Goal: Task Accomplishment & Management: Use online tool/utility

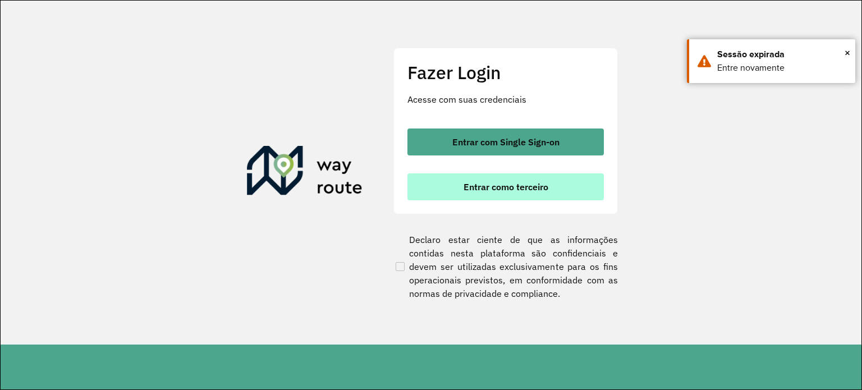
click at [566, 181] on button "Entrar como terceiro" at bounding box center [506, 187] width 197 height 27
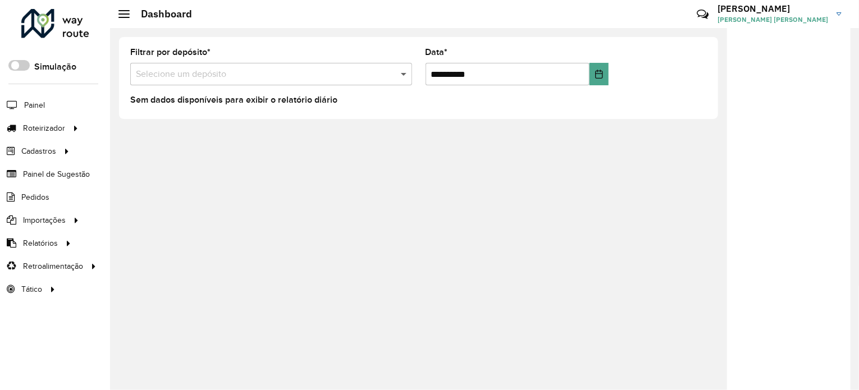
click at [400, 68] on span at bounding box center [405, 73] width 14 height 13
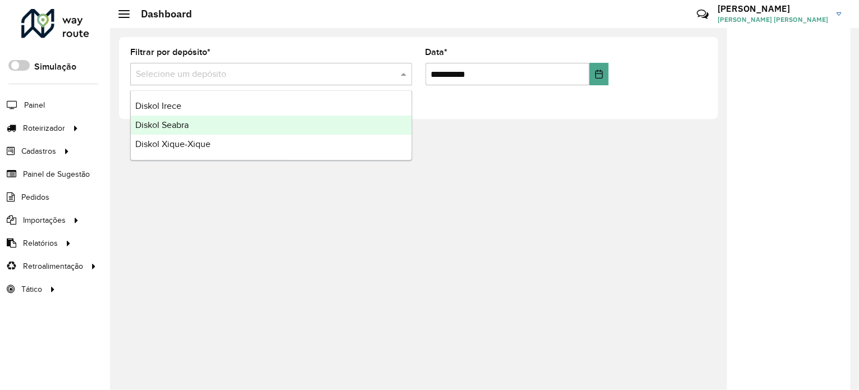
click at [231, 126] on div "Diskol Seabra" at bounding box center [271, 125] width 281 height 19
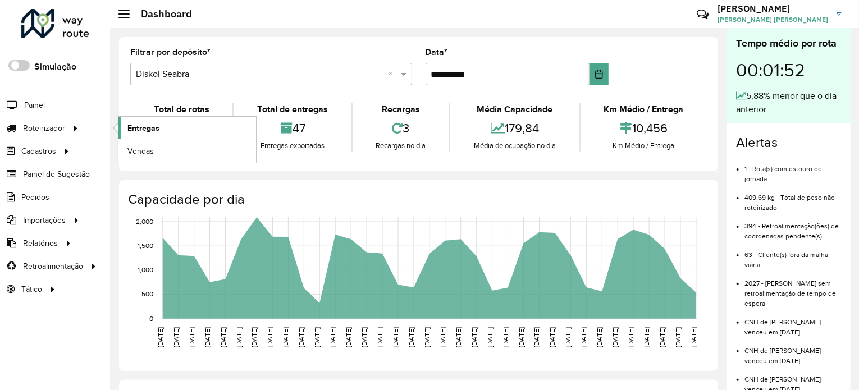
click at [142, 126] on span "Entregas" at bounding box center [143, 128] width 32 height 12
click at [192, 126] on link "Entregas" at bounding box center [187, 128] width 138 height 22
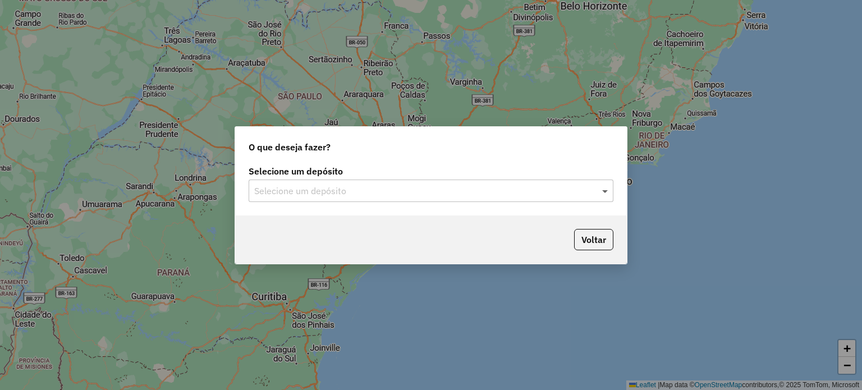
click at [608, 188] on span at bounding box center [607, 190] width 14 height 13
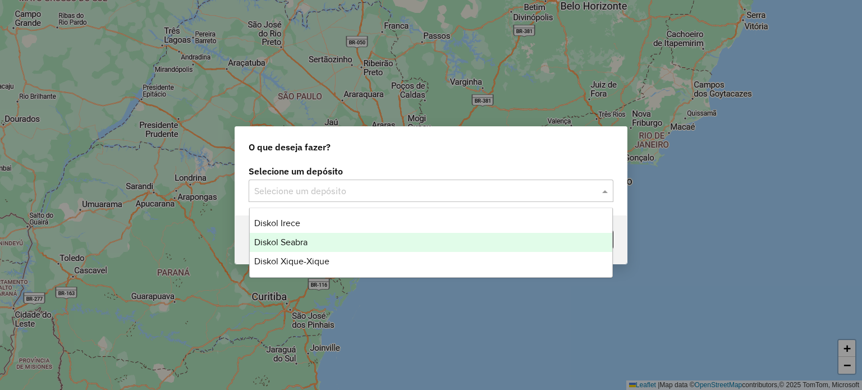
click at [446, 238] on div "Diskol Seabra" at bounding box center [431, 242] width 363 height 19
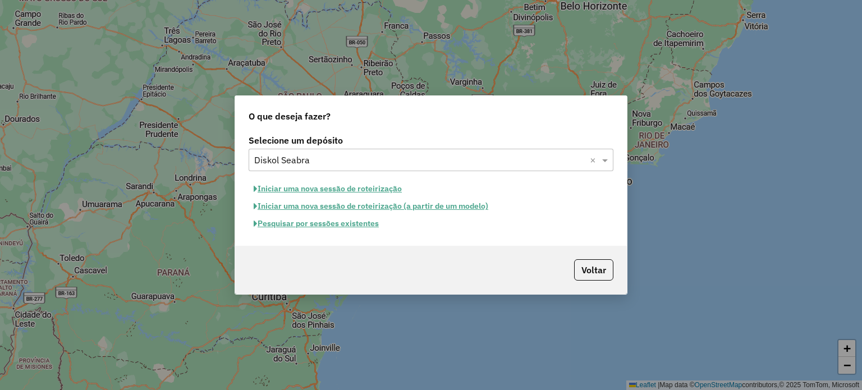
click at [337, 221] on button "Pesquisar por sessões existentes" at bounding box center [316, 223] width 135 height 17
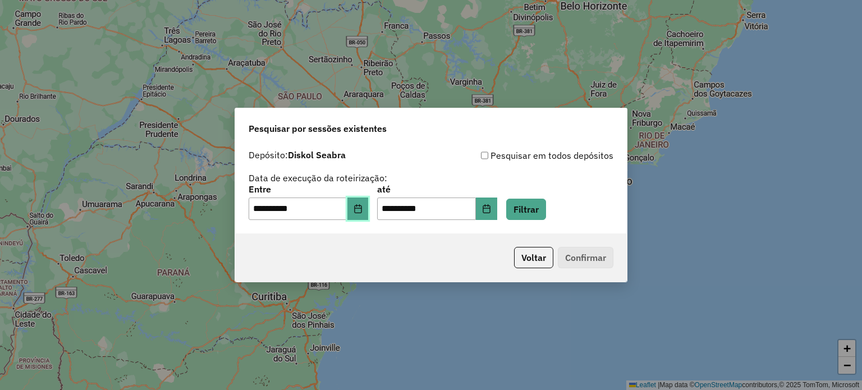
click at [363, 204] on icon "Choose Date" at bounding box center [358, 208] width 9 height 9
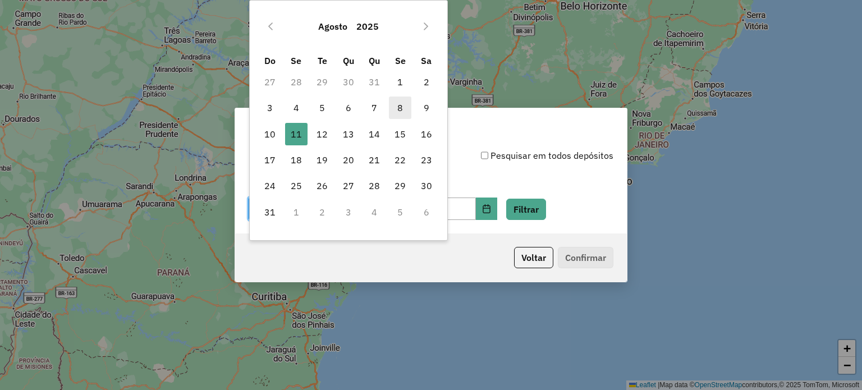
click at [400, 105] on span "8" at bounding box center [400, 108] width 22 height 22
type input "**********"
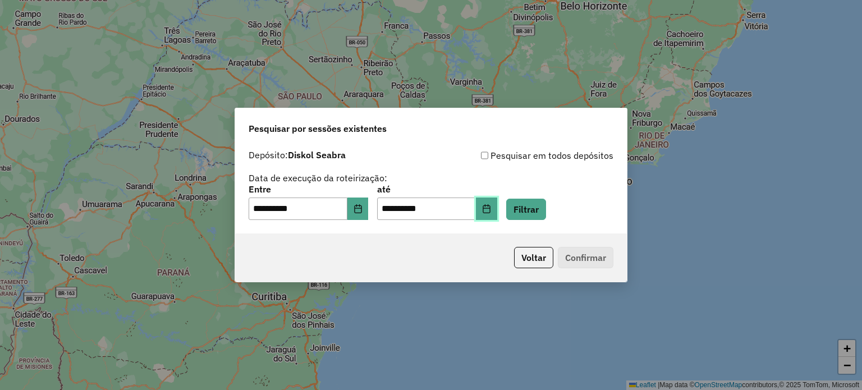
click at [491, 211] on icon "Choose Date" at bounding box center [486, 208] width 9 height 9
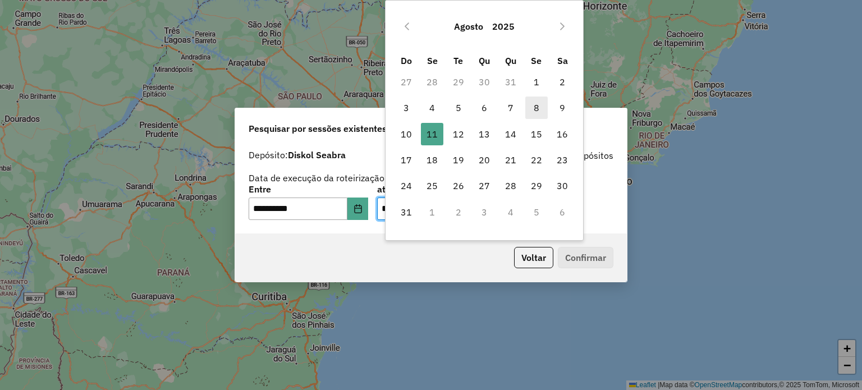
click at [539, 109] on span "8" at bounding box center [537, 108] width 22 height 22
type input "**********"
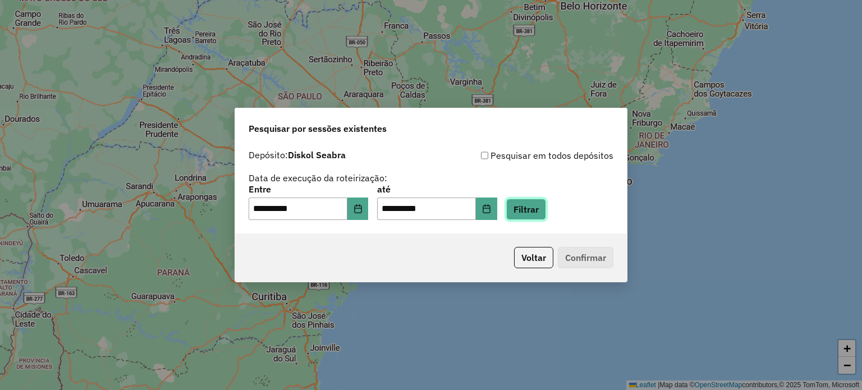
click at [546, 216] on button "Filtrar" at bounding box center [526, 209] width 40 height 21
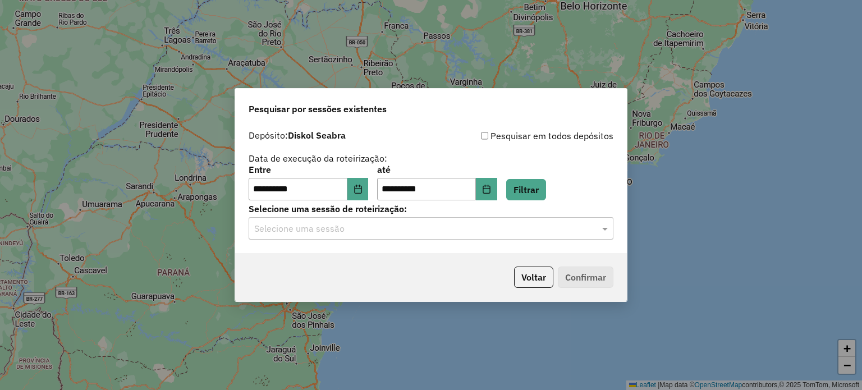
click at [599, 229] on div at bounding box center [431, 228] width 365 height 15
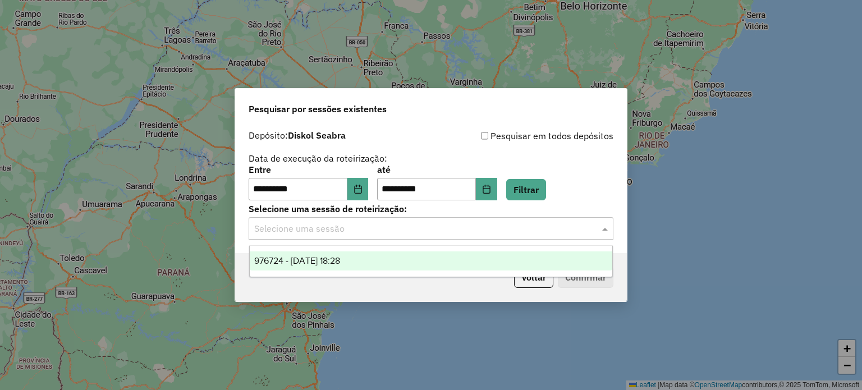
click at [373, 264] on div "976724 - 08/08/2025 18:28" at bounding box center [431, 261] width 363 height 19
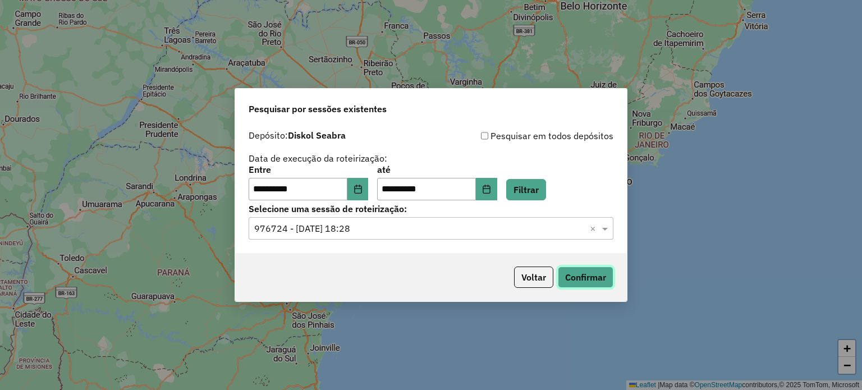
click at [592, 283] on button "Confirmar" at bounding box center [586, 277] width 56 height 21
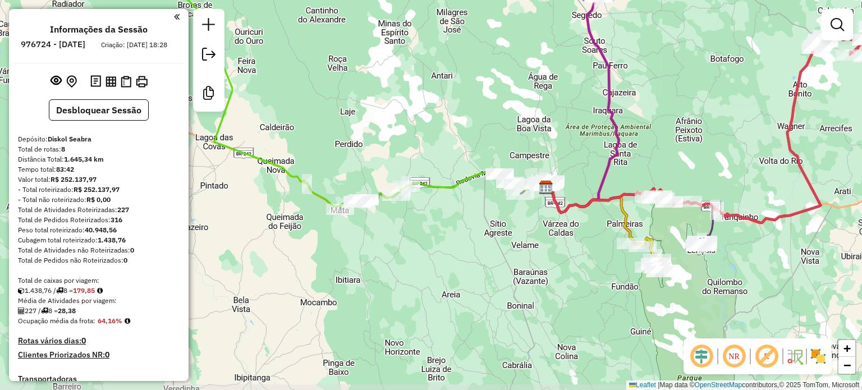
drag, startPoint x: 256, startPoint y: 236, endPoint x: 371, endPoint y: 229, distance: 115.3
click at [371, 229] on div "Janela de atendimento Grade de atendimento Capacidade Transportadoras Veículos …" at bounding box center [431, 195] width 862 height 390
select select "**********"
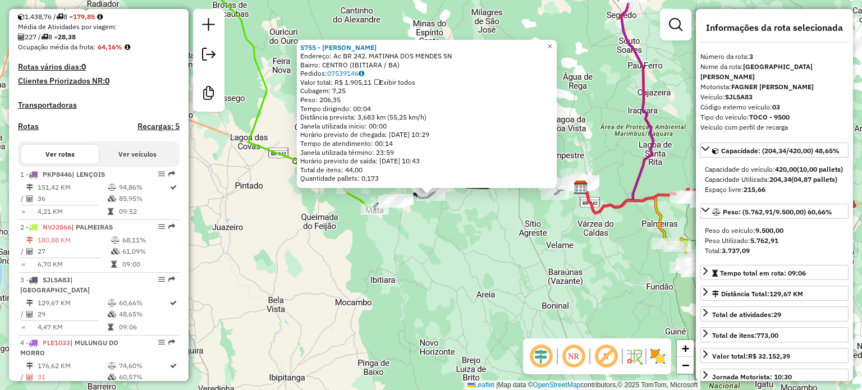
scroll to position [530, 0]
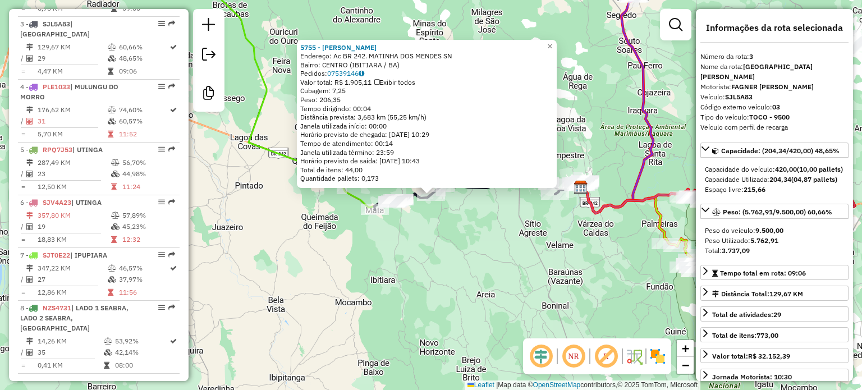
click at [450, 224] on div "5755 - MACELO OLIVEIRA MENDES Endereço: Ac BR 242. MATINHA DOS MENDES SN Bairro…" at bounding box center [431, 195] width 862 height 390
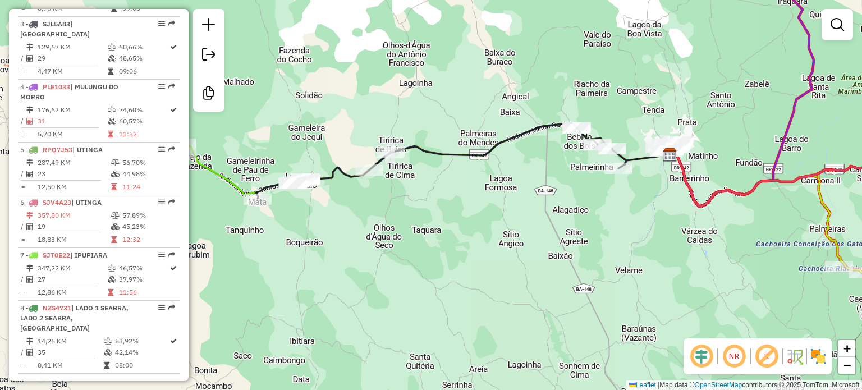
drag, startPoint x: 422, startPoint y: 226, endPoint x: 610, endPoint y: 220, distance: 188.2
click at [610, 220] on div "Janela de atendimento Grade de atendimento Capacidade Transportadoras Veículos …" at bounding box center [431, 195] width 862 height 390
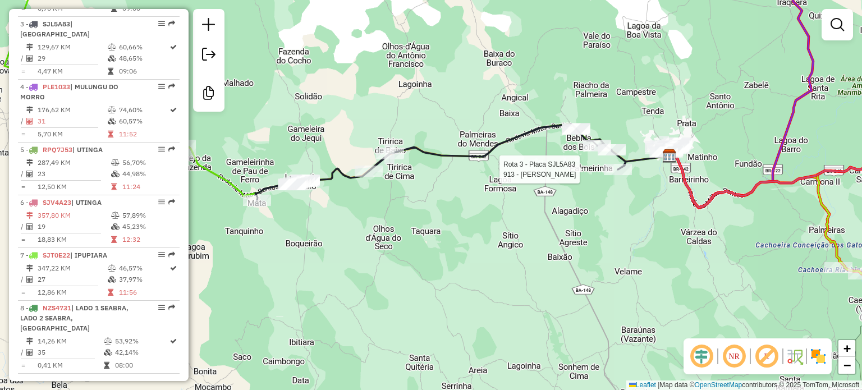
select select "**********"
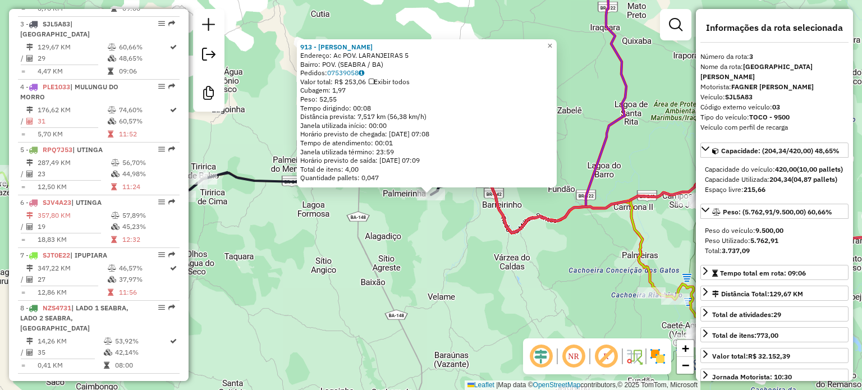
click at [451, 237] on div "913 - NELSON VICENTE PEREIRA Endereço: Ac POV. LARANJEIRAS 5 Bairro: POV. (SEAB…" at bounding box center [431, 195] width 862 height 390
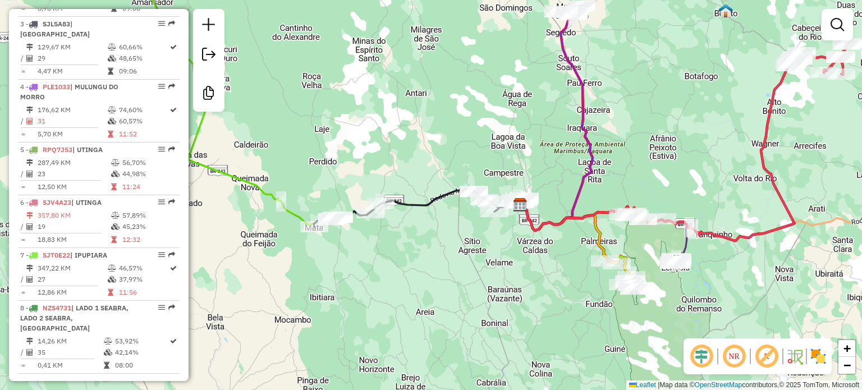
drag, startPoint x: 376, startPoint y: 236, endPoint x: 440, endPoint y: 231, distance: 64.8
click at [440, 231] on div "Janela de atendimento Grade de atendimento Capacidade Transportadoras Veículos …" at bounding box center [431, 195] width 862 height 390
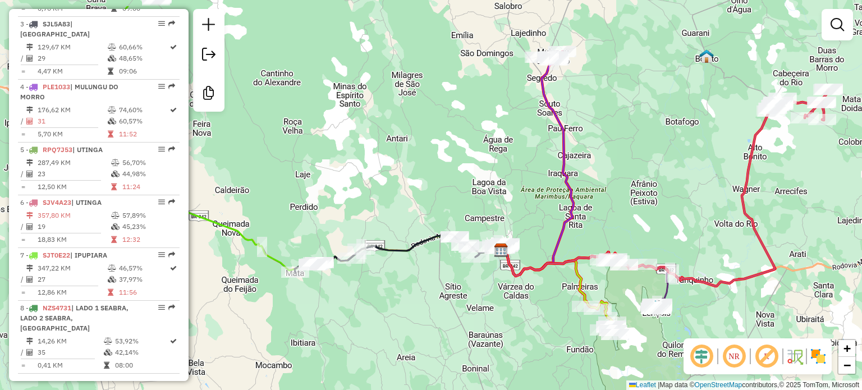
drag, startPoint x: 655, startPoint y: 122, endPoint x: 636, endPoint y: 162, distance: 44.0
click at [636, 162] on div "Janela de atendimento Grade de atendimento Capacidade Transportadoras Veículos …" at bounding box center [431, 195] width 862 height 390
drag, startPoint x: 431, startPoint y: 163, endPoint x: 539, endPoint y: 148, distance: 109.0
click at [515, 154] on div "Janela de atendimento Grade de atendimento Capacidade Transportadoras Veículos …" at bounding box center [431, 195] width 862 height 390
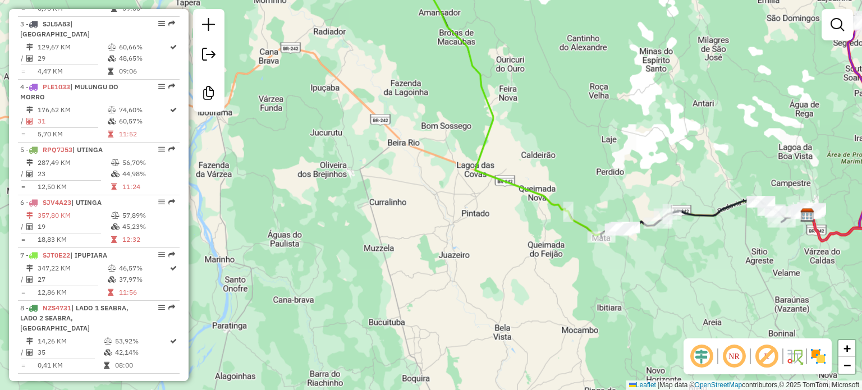
drag, startPoint x: 663, startPoint y: 166, endPoint x: 478, endPoint y: 136, distance: 187.0
click at [500, 143] on div "Janela de atendimento Grade de atendimento Capacidade Transportadoras Veículos …" at bounding box center [431, 195] width 862 height 390
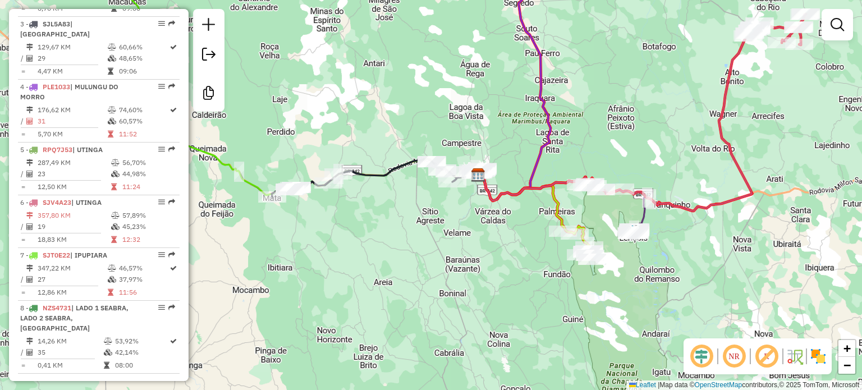
drag, startPoint x: 505, startPoint y: 137, endPoint x: 523, endPoint y: 147, distance: 20.1
click at [523, 147] on div "Janela de atendimento Grade de atendimento Capacidade Transportadoras Veículos …" at bounding box center [431, 195] width 862 height 390
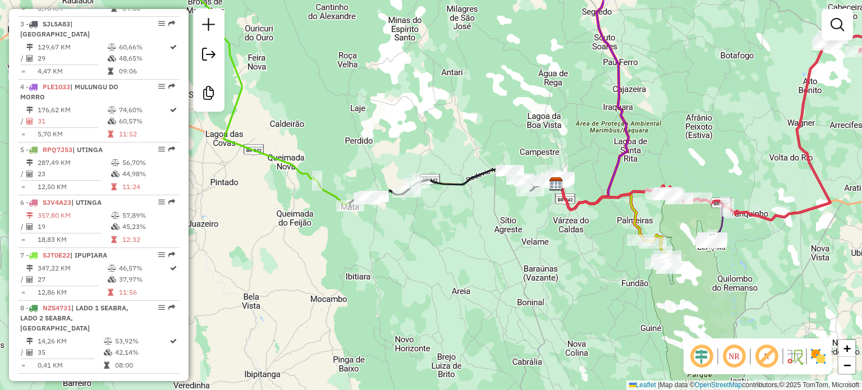
drag, startPoint x: 518, startPoint y: 144, endPoint x: 591, endPoint y: 153, distance: 73.5
click at [596, 153] on div "Janela de atendimento Grade de atendimento Capacidade Transportadoras Veículos …" at bounding box center [431, 195] width 862 height 390
select select "**********"
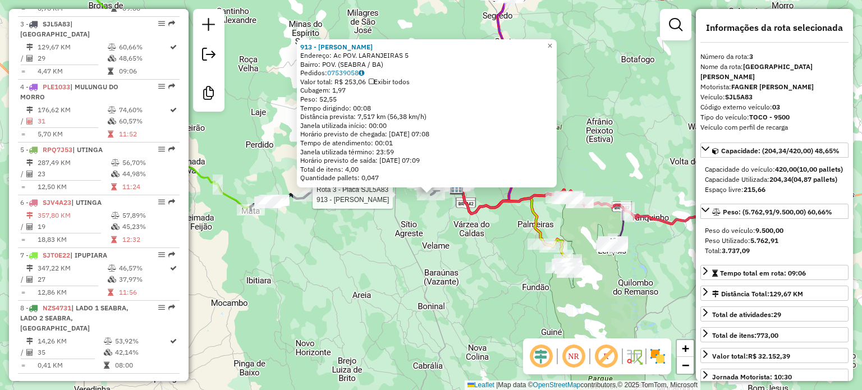
click at [392, 274] on div "Rota 3 - Placa SJL5A83 913 - NELSON VICENTE PEREIRA 913 - NELSON VICENTE PEREIR…" at bounding box center [431, 195] width 862 height 390
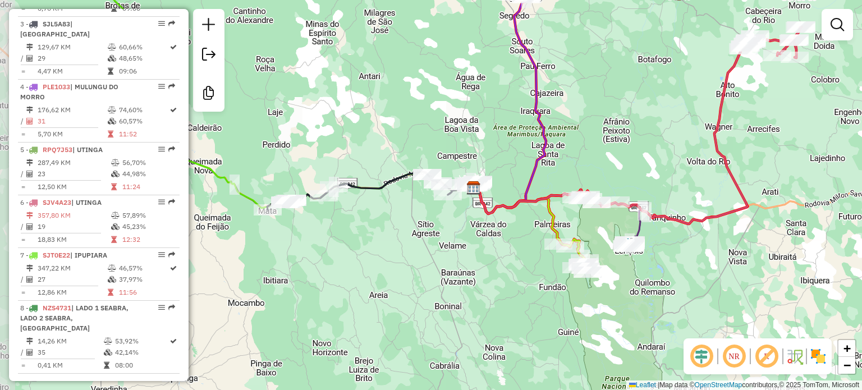
click at [411, 195] on div "Janela de atendimento Grade de atendimento Capacidade Transportadoras Veículos …" at bounding box center [431, 195] width 862 height 390
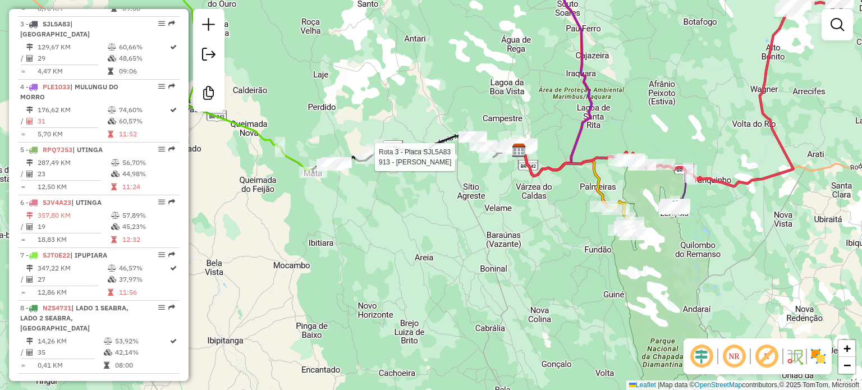
select select "**********"
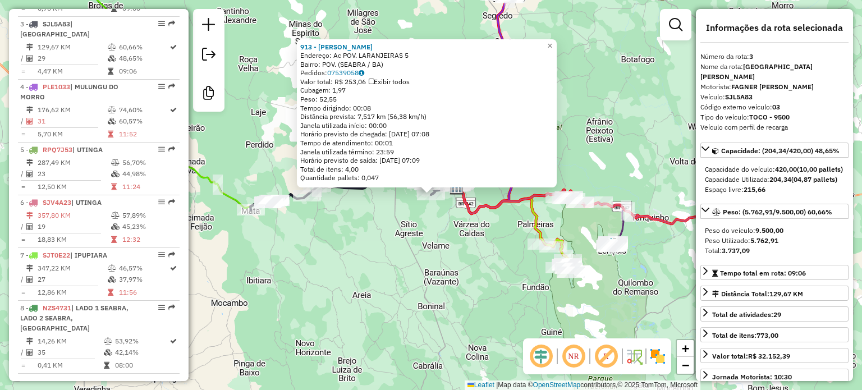
click at [407, 213] on div "913 - NELSON VICENTE PEREIRA Endereço: Ac POV. LARANJEIRAS 5 Bairro: POV. (SEAB…" at bounding box center [431, 195] width 862 height 390
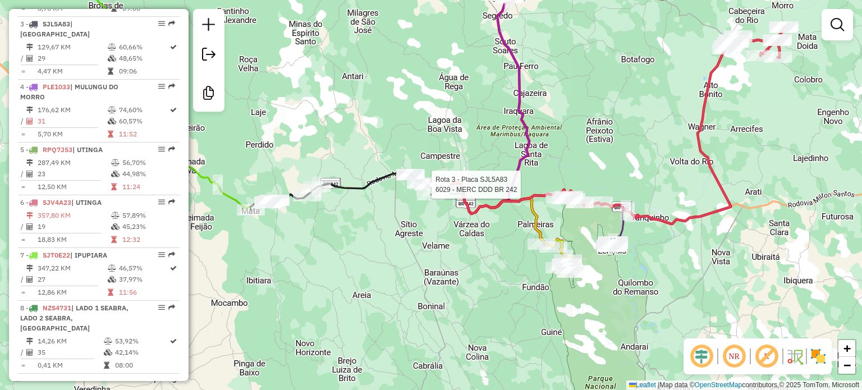
select select "**********"
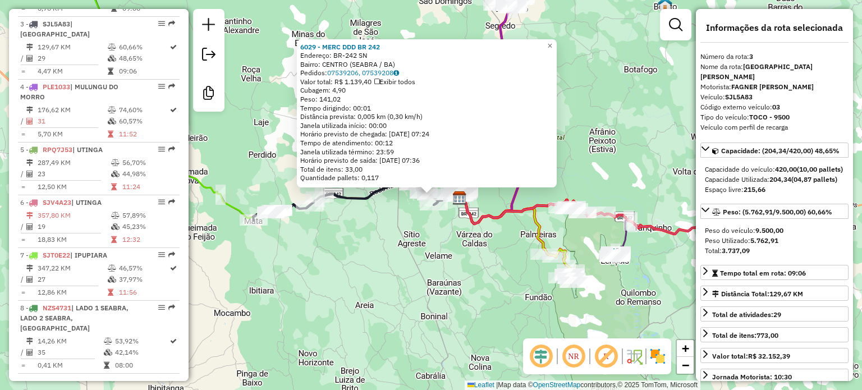
click at [401, 193] on div "Rota 3 - Placa SJL5A83 6292 - ODEMIO JOSE DOS SANTOS 6029 - MERC DDD BR 242 End…" at bounding box center [431, 195] width 862 height 390
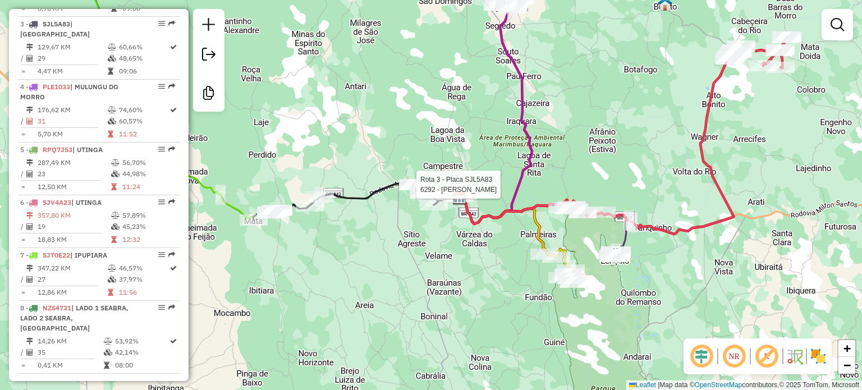
select select "**********"
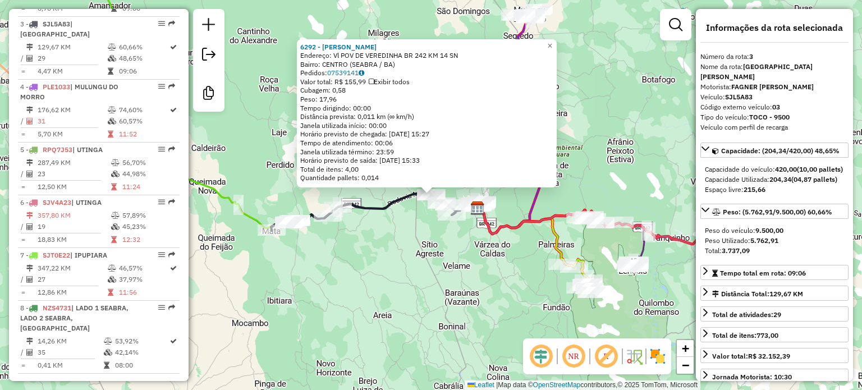
click at [404, 241] on div "6292 - ODEMIO JOSE DOS SANTOS Endereço: Vl POV DE VEREDINHA BR 242 KM 14 SN Bai…" at bounding box center [431, 195] width 862 height 390
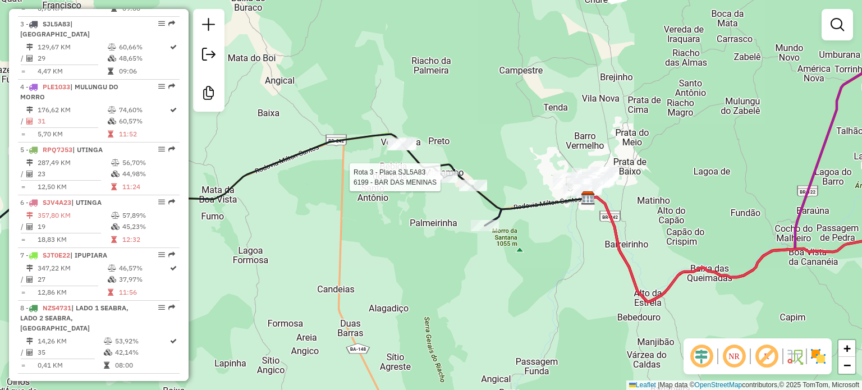
select select "**********"
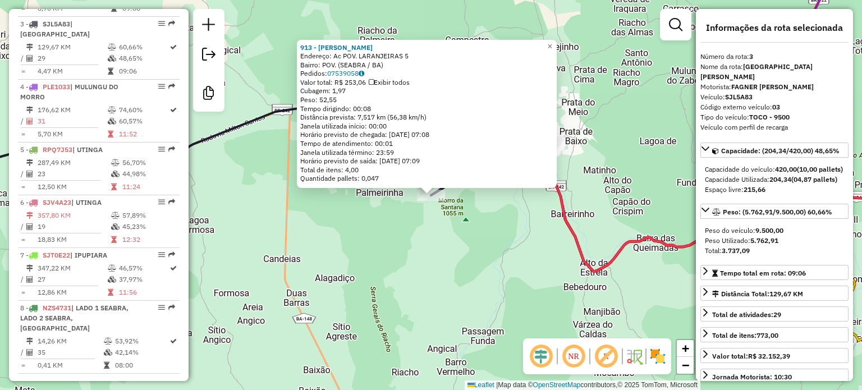
click at [390, 231] on div "913 - NELSON VICENTE PEREIRA Endereço: Ac POV. LARANJEIRAS 5 Bairro: POV. (SEAB…" at bounding box center [431, 195] width 862 height 390
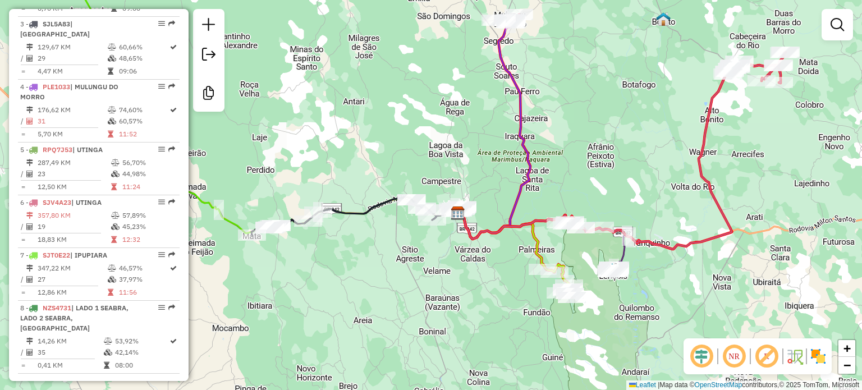
drag, startPoint x: 332, startPoint y: 222, endPoint x: 365, endPoint y: 220, distance: 32.6
click at [365, 220] on icon at bounding box center [344, 216] width 185 height 38
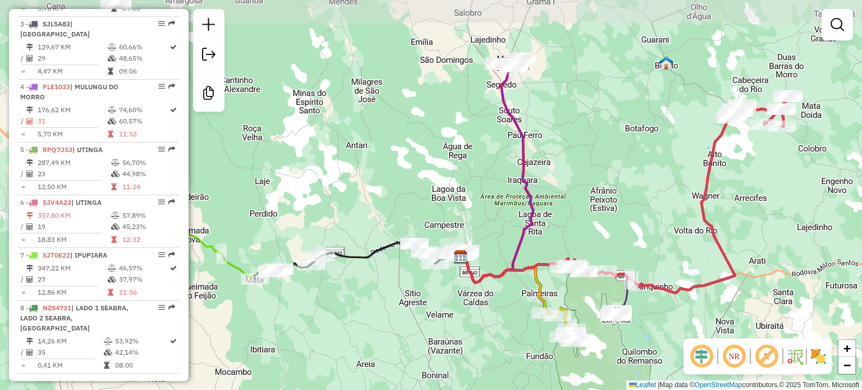
drag, startPoint x: 372, startPoint y: 231, endPoint x: 382, endPoint y: 294, distance: 64.3
click at [380, 299] on div "Janela de atendimento Grade de atendimento Capacidade Transportadoras Veículos …" at bounding box center [431, 195] width 862 height 390
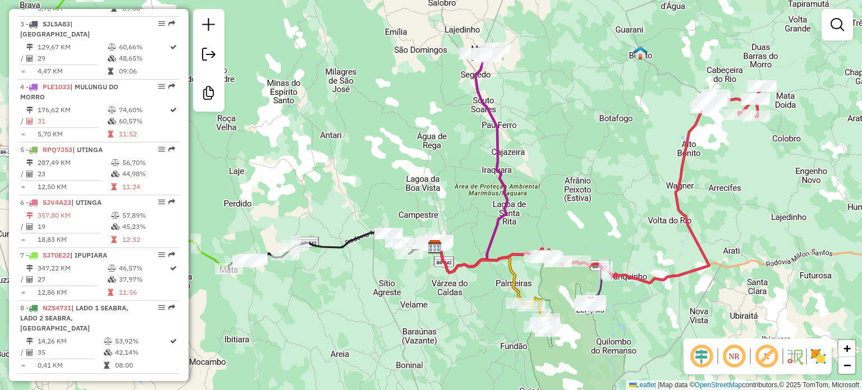
drag, startPoint x: 530, startPoint y: 251, endPoint x: 539, endPoint y: 190, distance: 61.3
click at [539, 190] on div "Janela de atendimento Grade de atendimento Capacidade Transportadoras Veículos …" at bounding box center [431, 195] width 862 height 390
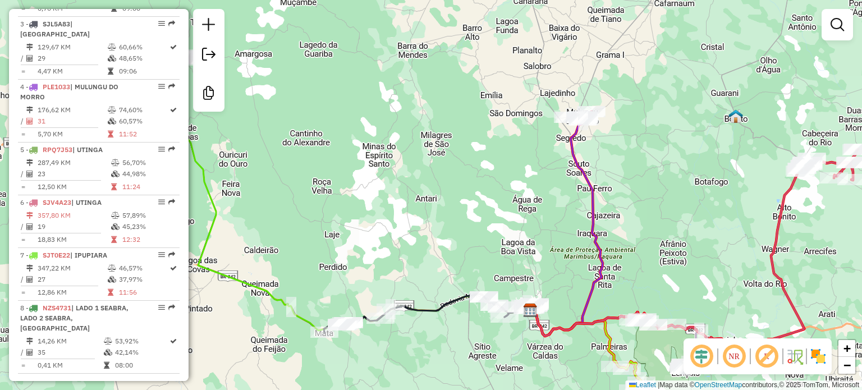
drag, startPoint x: 372, startPoint y: 143, endPoint x: 468, endPoint y: 207, distance: 114.6
click at [468, 207] on div "Janela de atendimento Grade de atendimento Capacidade Transportadoras Veículos …" at bounding box center [431, 195] width 862 height 390
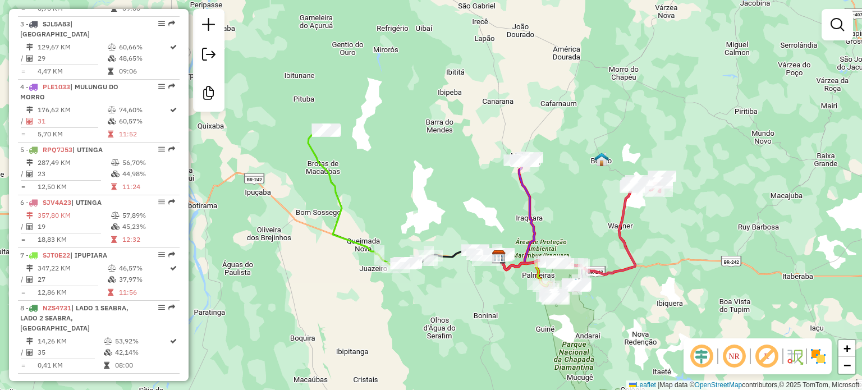
click at [467, 177] on div "Janela de atendimento Grade de atendimento Capacidade Transportadoras Veículos …" at bounding box center [431, 195] width 862 height 390
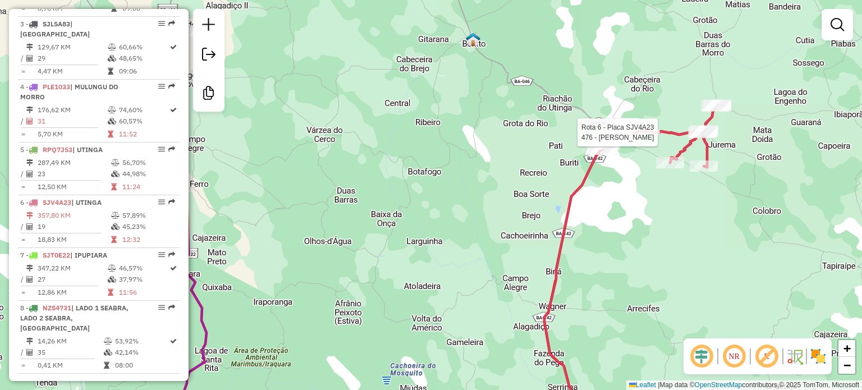
select select "**********"
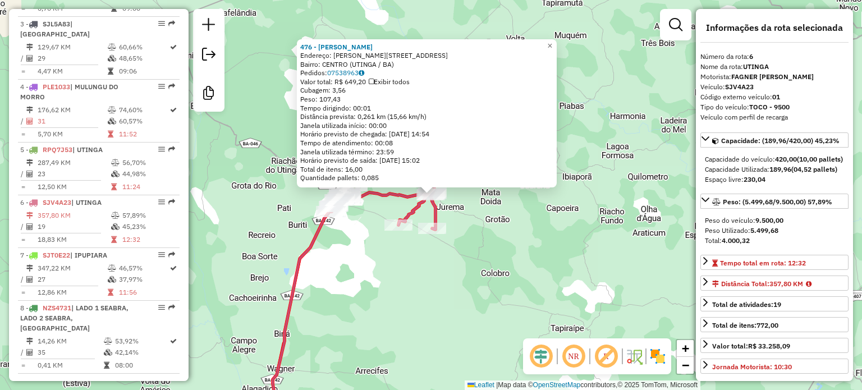
click at [551, 239] on div "476 - WALMIR BARBOSA DE SOUZA Endereço: R MIRANDA 42 Bairro: CENTRO (UTINGA / B…" at bounding box center [431, 195] width 862 height 390
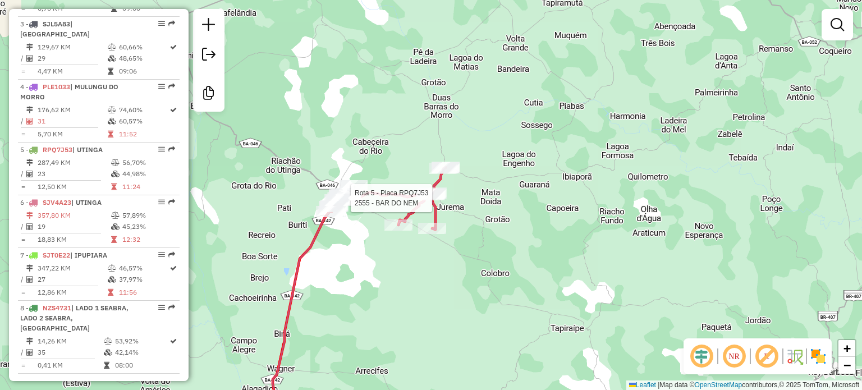
select select "**********"
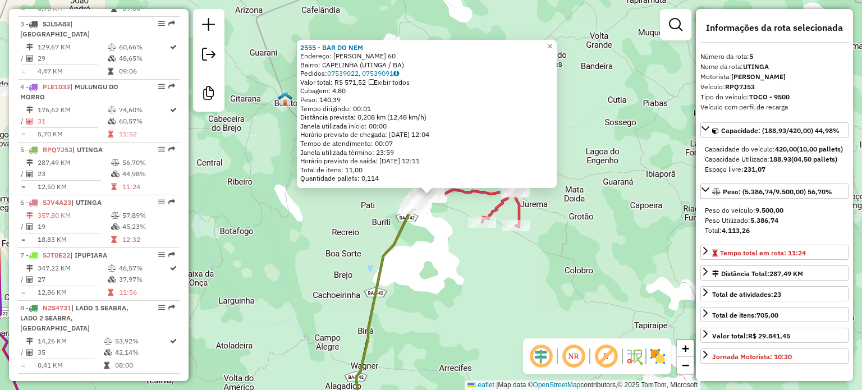
click at [532, 266] on div "2555 - BAR DO NEM Endereço: LIDIA MORAES 60 Bairro: CAPELINHA (UTINGA / BA) Ped…" at bounding box center [431, 195] width 862 height 390
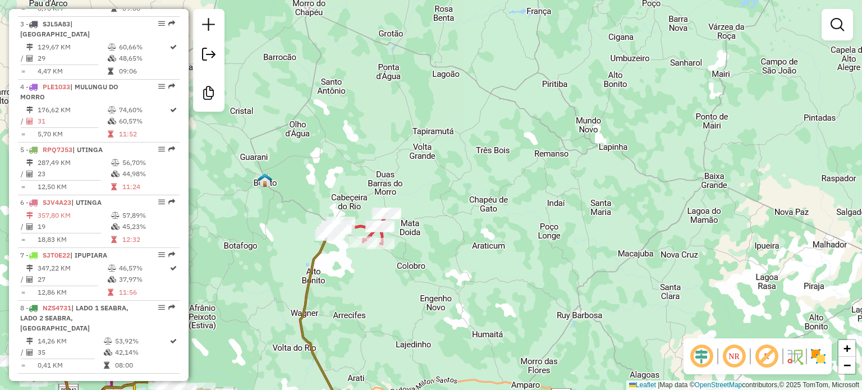
drag, startPoint x: 318, startPoint y: 282, endPoint x: 426, endPoint y: 235, distance: 116.9
click at [336, 237] on icon at bounding box center [198, 319] width 276 height 182
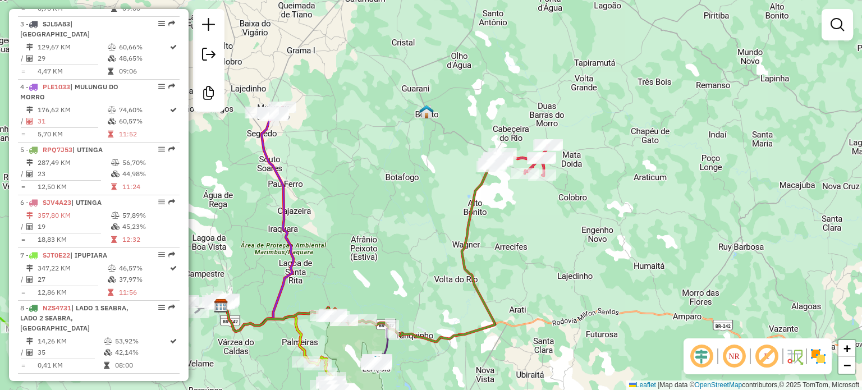
drag, startPoint x: 298, startPoint y: 263, endPoint x: 352, endPoint y: 244, distance: 57.2
click at [350, 244] on div "Janela de atendimento Grade de atendimento Capacidade Transportadoras Veículos …" at bounding box center [431, 195] width 862 height 390
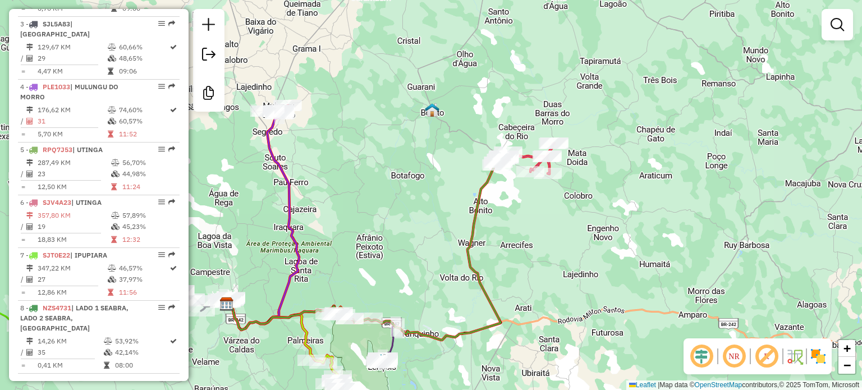
click at [323, 269] on div "Rota 2 - Placa NVJ2866 5197 - J RODRIGUES Rota 2 - Placa NVJ2866 6073 - SERIEMA…" at bounding box center [431, 195] width 862 height 390
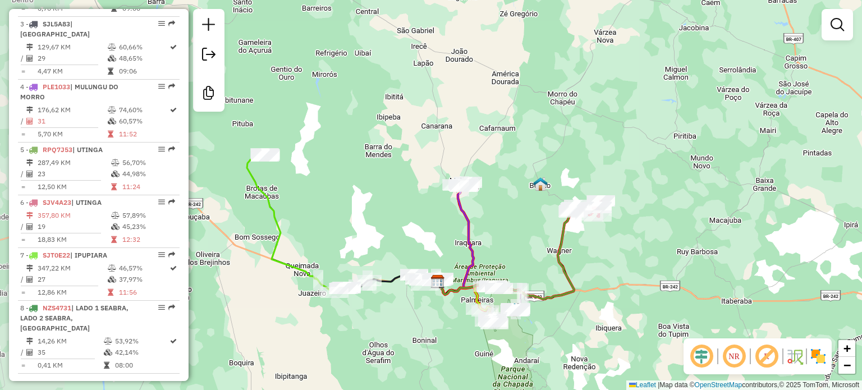
drag, startPoint x: 241, startPoint y: 241, endPoint x: 400, endPoint y: 238, distance: 159.0
click at [400, 238] on div "Janela de atendimento Grade de atendimento Capacidade Transportadoras Veículos …" at bounding box center [431, 195] width 862 height 390
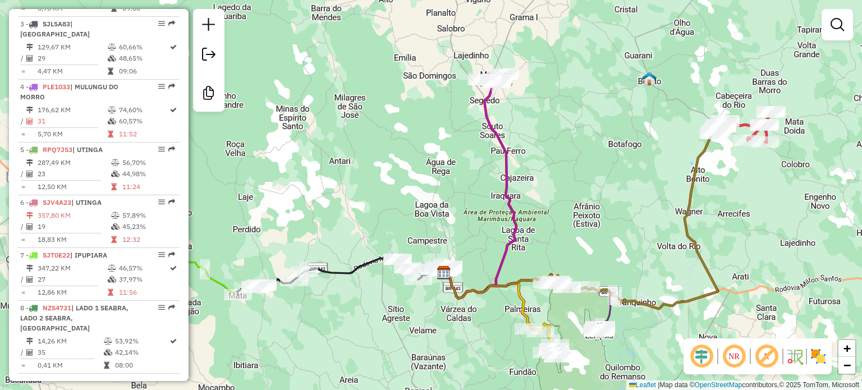
drag, startPoint x: 503, startPoint y: 249, endPoint x: 629, endPoint y: 206, distance: 133.0
click at [629, 206] on div "Janela de atendimento Grade de atendimento Capacidade Transportadoras Veículos …" at bounding box center [431, 195] width 862 height 390
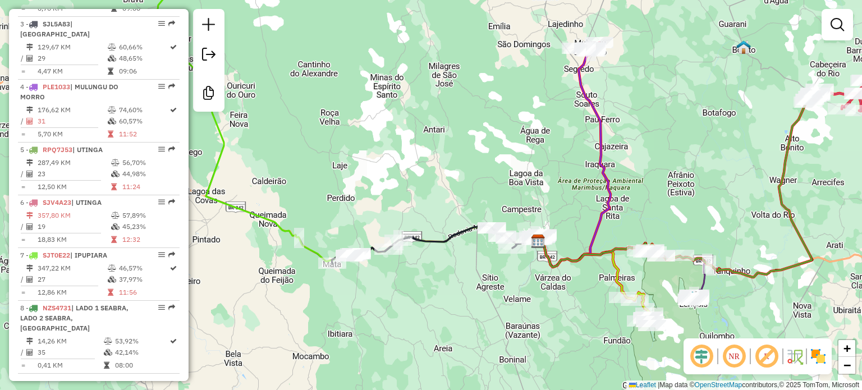
drag, startPoint x: 477, startPoint y: 226, endPoint x: 541, endPoint y: 210, distance: 66.1
click at [541, 210] on div "Janela de atendimento Grade de atendimento Capacidade Transportadoras Veículos …" at bounding box center [431, 195] width 862 height 390
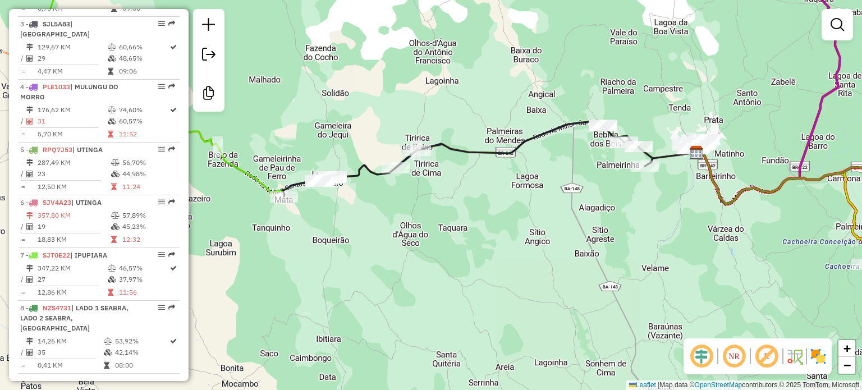
drag, startPoint x: 487, startPoint y: 260, endPoint x: 595, endPoint y: 189, distance: 129.7
click at [595, 189] on div "Janela de atendimento Grade de atendimento Capacidade Transportadoras Veículos …" at bounding box center [431, 195] width 862 height 390
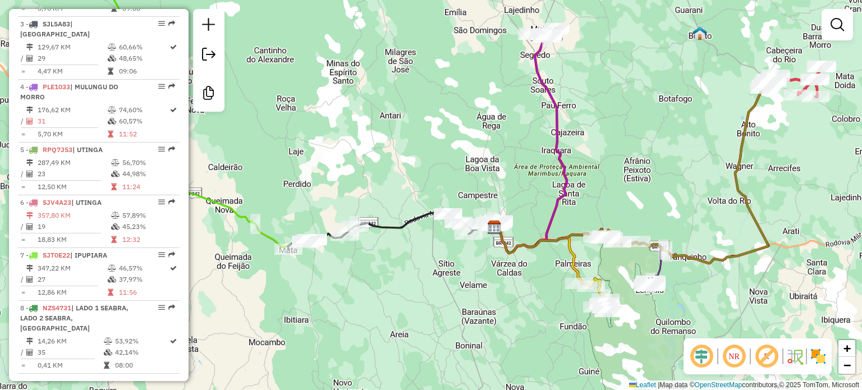
drag, startPoint x: 559, startPoint y: 253, endPoint x: 472, endPoint y: 267, distance: 88.2
click at [472, 267] on div "Janela de atendimento Grade de atendimento Capacidade Transportadoras Veículos …" at bounding box center [431, 195] width 862 height 390
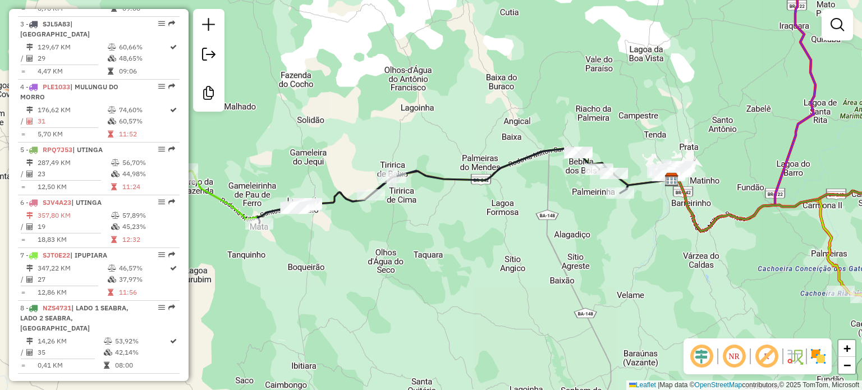
drag, startPoint x: 418, startPoint y: 251, endPoint x: 572, endPoint y: 243, distance: 154.6
click at [572, 243] on div "Janela de atendimento Grade de atendimento Capacidade Transportadoras Veículos …" at bounding box center [431, 195] width 862 height 390
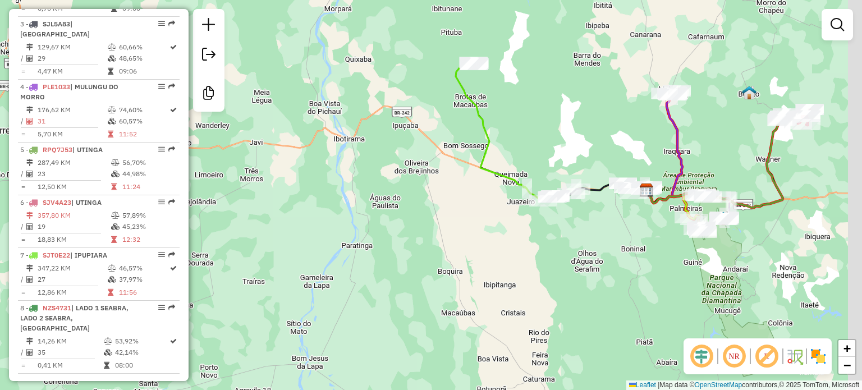
drag, startPoint x: 777, startPoint y: 68, endPoint x: 628, endPoint y: 190, distance: 192.7
click at [628, 190] on div "Janela de atendimento Grade de atendimento Capacidade Transportadoras Veículos …" at bounding box center [431, 195] width 862 height 390
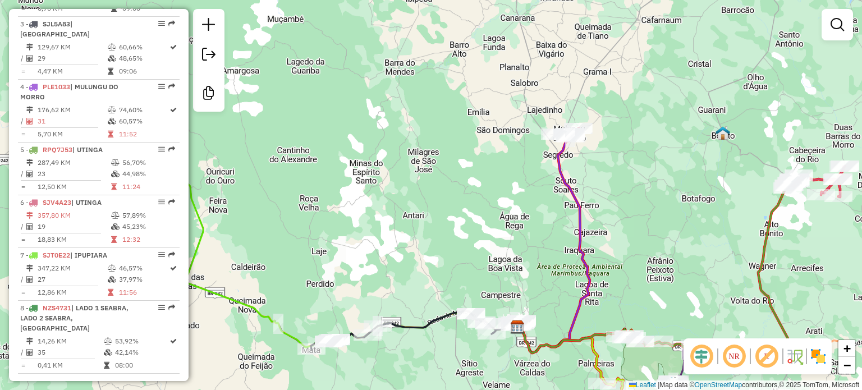
drag, startPoint x: 610, startPoint y: 190, endPoint x: 652, endPoint y: 149, distance: 58.8
click at [652, 149] on div "Janela de atendimento Grade de atendimento Capacidade Transportadoras Veículos …" at bounding box center [431, 195] width 862 height 390
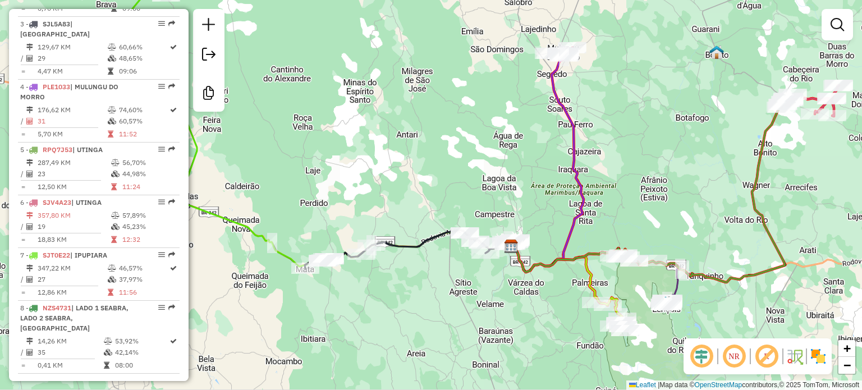
drag, startPoint x: 705, startPoint y: 241, endPoint x: 656, endPoint y: 201, distance: 63.4
click at [656, 201] on div "Janela de atendimento Grade de atendimento Capacidade Transportadoras Veículos …" at bounding box center [431, 195] width 862 height 390
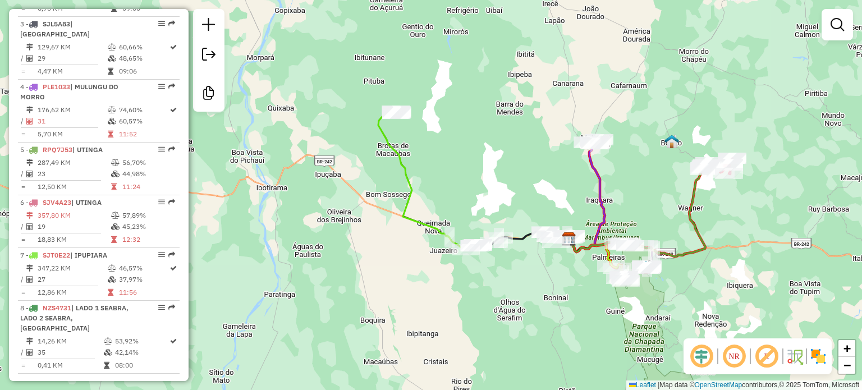
drag, startPoint x: 531, startPoint y: 180, endPoint x: 511, endPoint y: 193, distance: 23.5
click at [511, 193] on div "Janela de atendimento Grade de atendimento Capacidade Transportadoras Veículos …" at bounding box center [431, 195] width 862 height 390
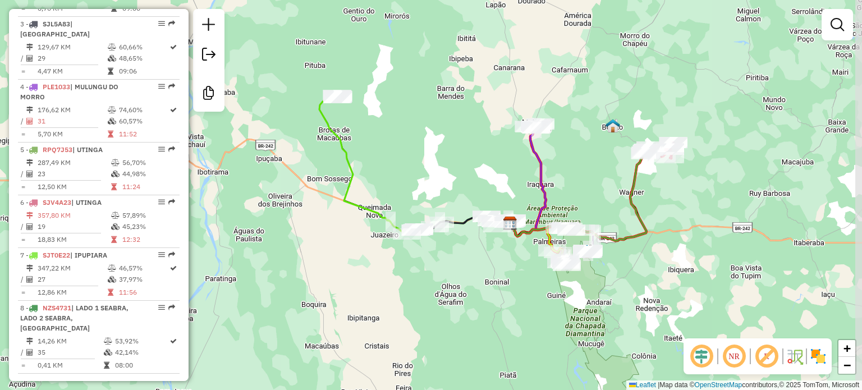
drag, startPoint x: 573, startPoint y: 271, endPoint x: 527, endPoint y: 263, distance: 46.3
click at [527, 263] on div "Janela de atendimento Grade de atendimento Capacidade Transportadoras Veículos …" at bounding box center [431, 195] width 862 height 390
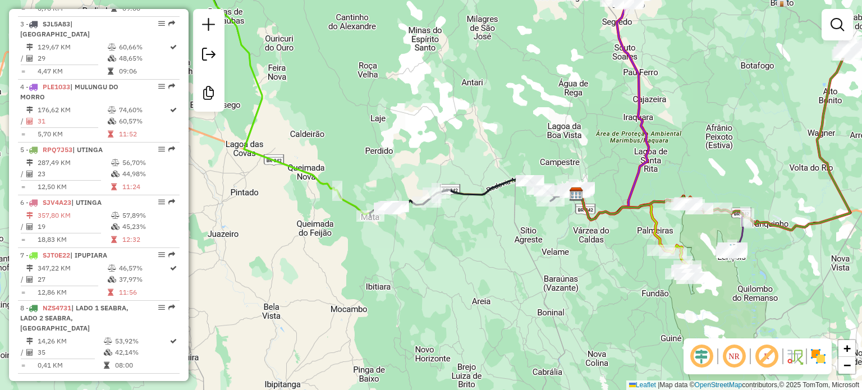
drag, startPoint x: 371, startPoint y: 208, endPoint x: 465, endPoint y: 223, distance: 95.0
click at [465, 223] on div "Janela de atendimento Grade de atendimento Capacidade Transportadoras Veículos …" at bounding box center [431, 195] width 862 height 390
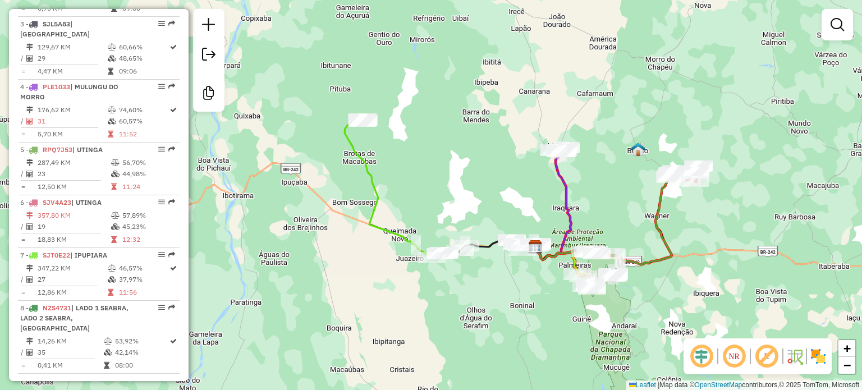
drag, startPoint x: 446, startPoint y: 150, endPoint x: 440, endPoint y: 171, distance: 22.1
click at [440, 171] on div "Janela de atendimento Grade de atendimento Capacidade Transportadoras Veículos …" at bounding box center [431, 195] width 862 height 390
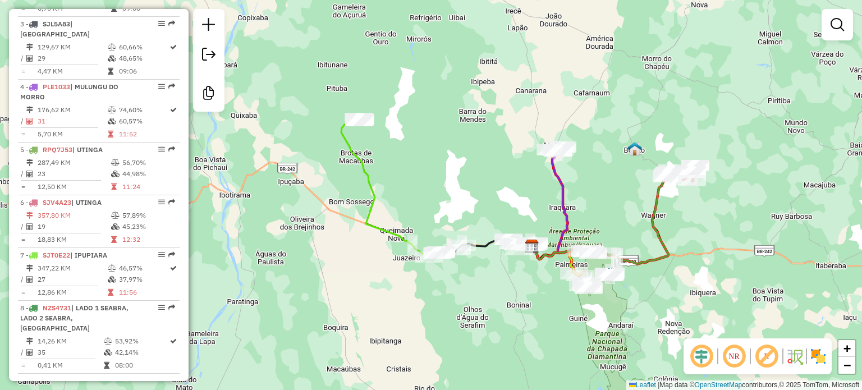
click at [617, 195] on div "Janela de atendimento Grade de atendimento Capacidade Transportadoras Veículos …" at bounding box center [431, 195] width 862 height 390
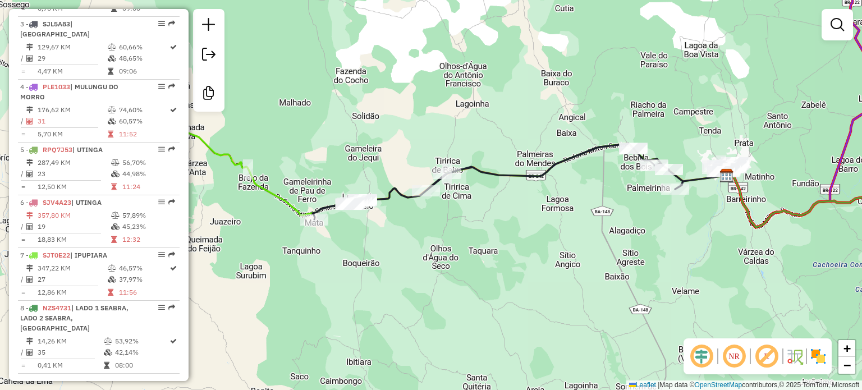
drag, startPoint x: 491, startPoint y: 249, endPoint x: 673, endPoint y: 218, distance: 184.4
click at [673, 218] on div "Janela de atendimento Grade de atendimento Capacidade Transportadoras Veículos …" at bounding box center [431, 195] width 862 height 390
select select "**********"
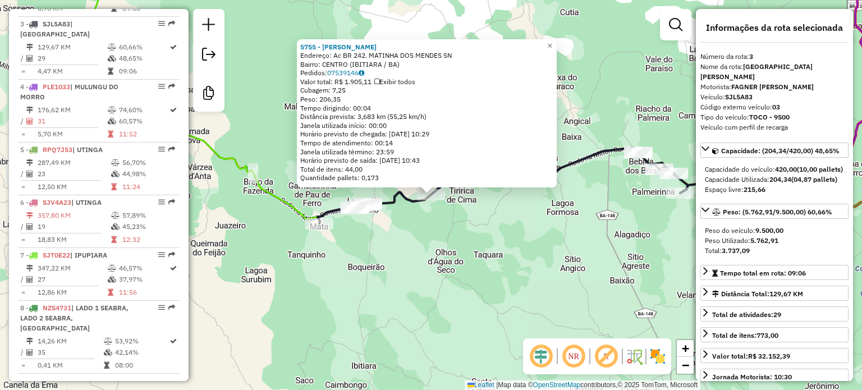
drag, startPoint x: 505, startPoint y: 229, endPoint x: 515, endPoint y: 207, distance: 24.1
click at [508, 220] on div "5755 - MACELO OLIVEIRA MENDES Endereço: Ac BR 242. MATINHA DOS MENDES SN Bairro…" at bounding box center [431, 195] width 862 height 390
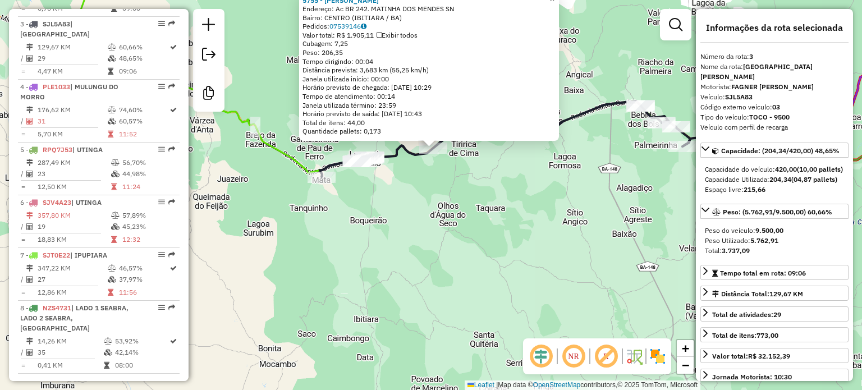
click at [538, 184] on div "5755 - MACELO OLIVEIRA MENDES Endereço: Ac BR 242. MATINHA DOS MENDES SN Bairro…" at bounding box center [431, 195] width 862 height 390
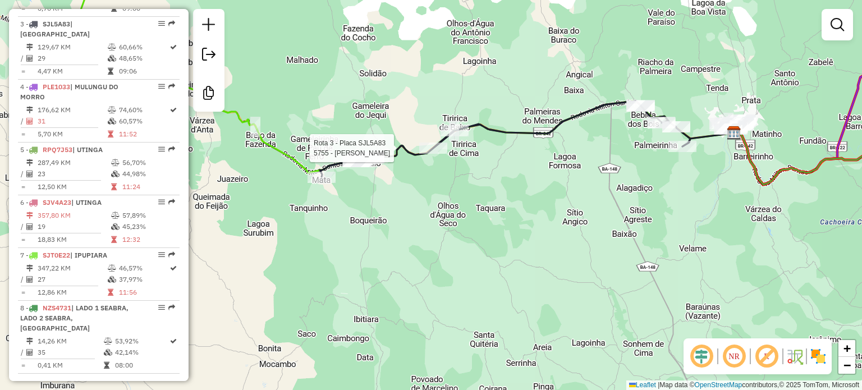
select select "**********"
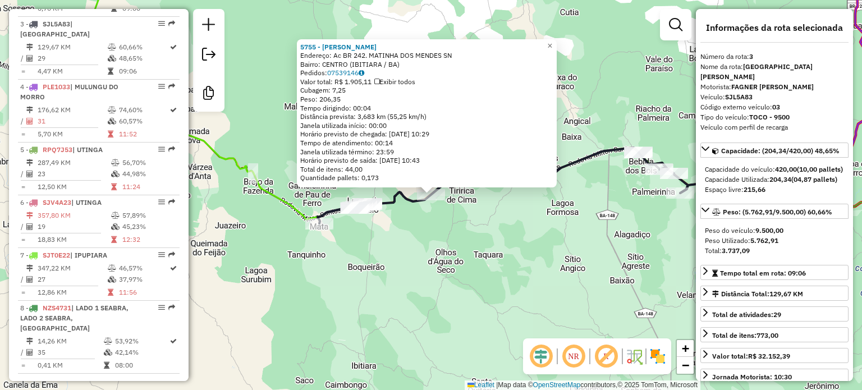
click at [626, 208] on div "5755 - MACELO OLIVEIRA MENDES Endereço: Ac BR 242. MATINHA DOS MENDES SN Bairro…" at bounding box center [431, 195] width 862 height 390
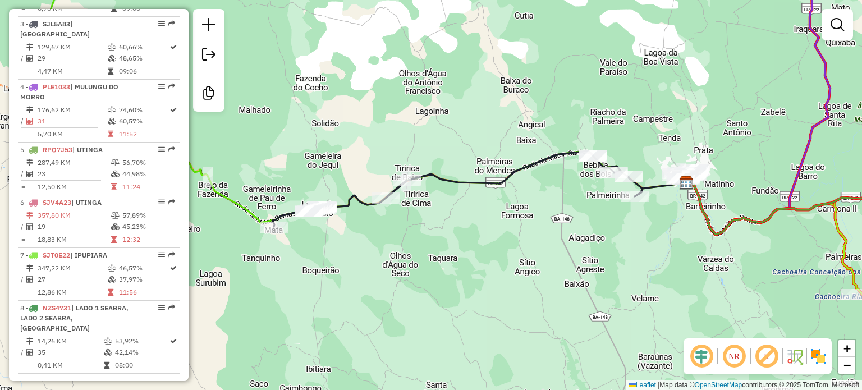
drag, startPoint x: 714, startPoint y: 225, endPoint x: 668, endPoint y: 229, distance: 45.6
click at [668, 229] on div "Janela de atendimento Grade de atendimento Capacidade Transportadoras Veículos …" at bounding box center [431, 195] width 862 height 390
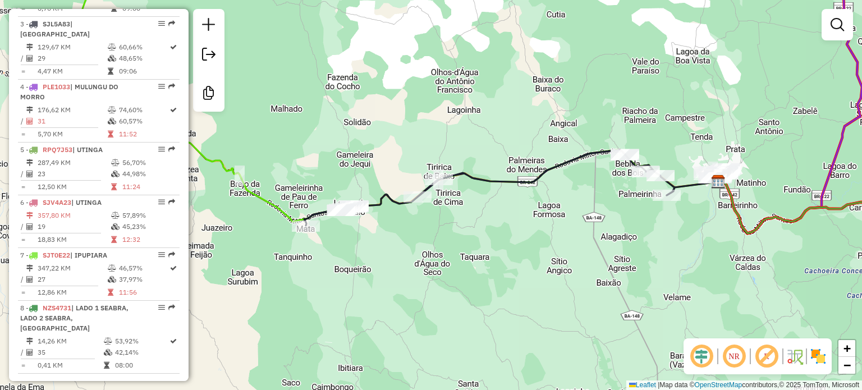
drag, startPoint x: 534, startPoint y: 208, endPoint x: 566, endPoint y: 207, distance: 32.0
click at [566, 207] on div "Janela de atendimento Grade de atendimento Capacidade Transportadoras Veículos …" at bounding box center [431, 195] width 862 height 390
select select "**********"
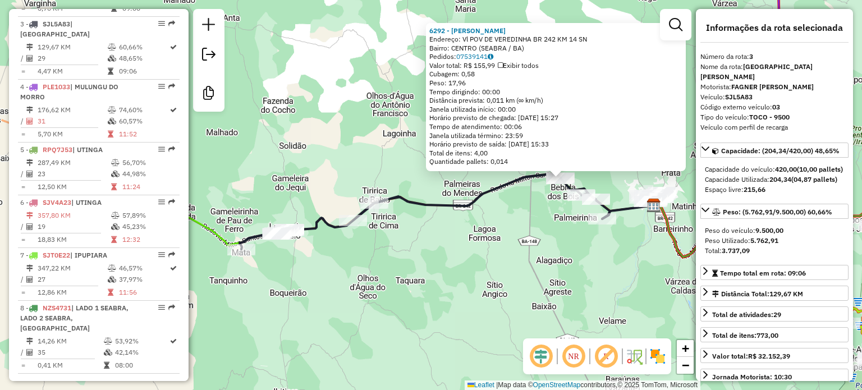
drag, startPoint x: 444, startPoint y: 261, endPoint x: 573, endPoint y: 244, distance: 130.2
click at [573, 244] on div "6292 - ODEMIO JOSE DOS SANTOS Endereço: Vl POV DE VEREDINHA BR 242 KM 14 SN Bai…" at bounding box center [431, 195] width 862 height 390
click at [615, 252] on div "6292 - ODEMIO JOSE DOS SANTOS Endereço: Vl POV DE VEREDINHA BR 242 KM 14 SN Bai…" at bounding box center [431, 195] width 862 height 390
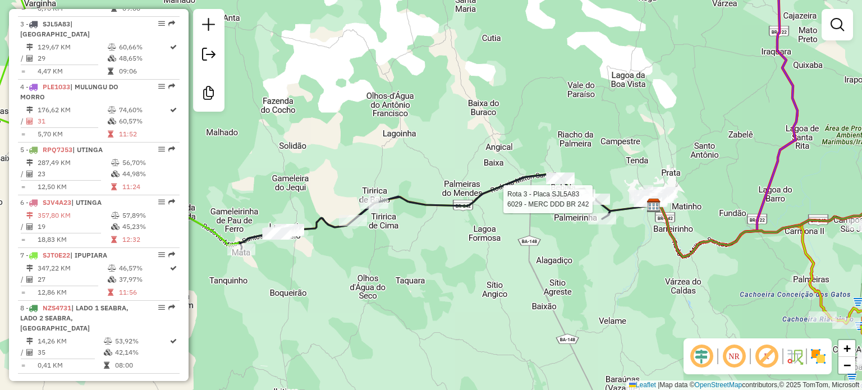
select select "**********"
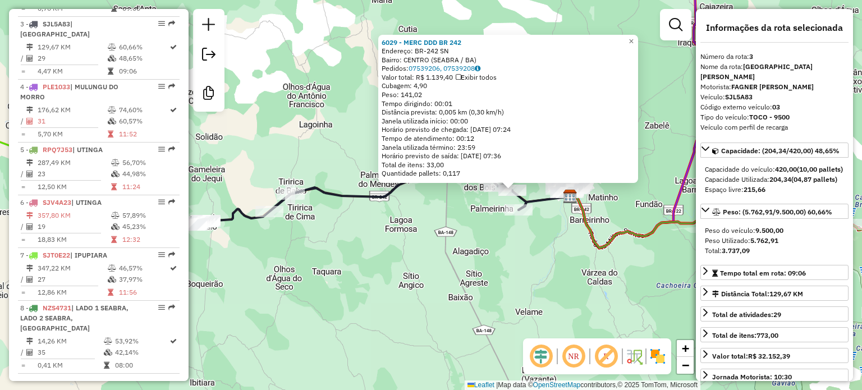
drag, startPoint x: 419, startPoint y: 229, endPoint x: 421, endPoint y: 195, distance: 33.7
click at [501, 218] on div "6029 - MERC DDD BR 242 Endereço: BR-242 SN Bairro: CENTRO (SEABRA / BA) Pedidos…" at bounding box center [431, 195] width 862 height 390
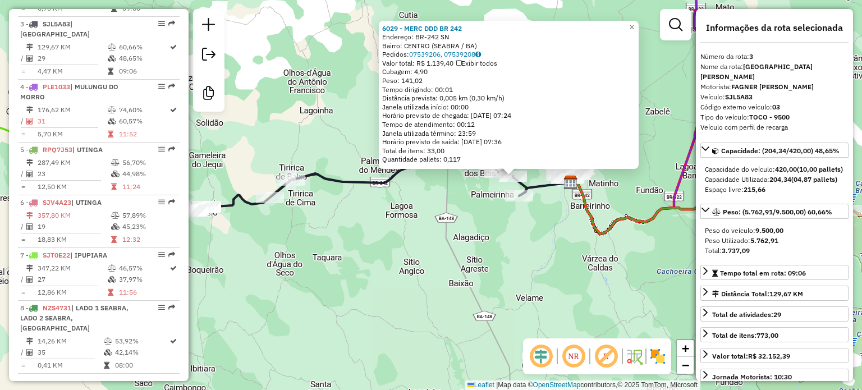
click at [535, 255] on div "6029 - MERC DDD BR 242 Endereço: BR-242 SN Bairro: CENTRO (SEABRA / BA) Pedidos…" at bounding box center [431, 195] width 862 height 390
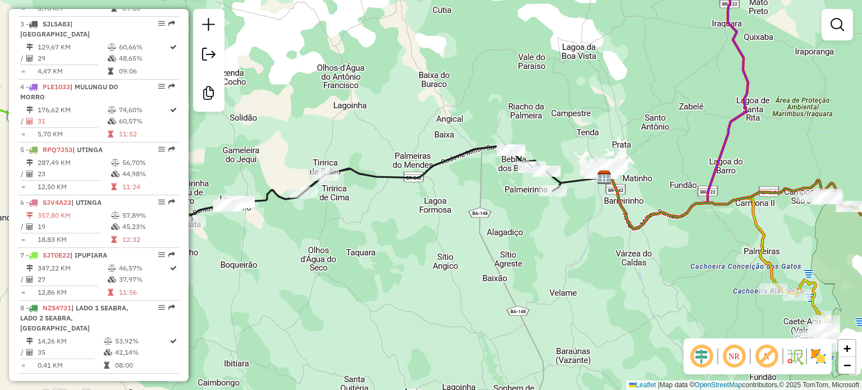
drag, startPoint x: 430, startPoint y: 193, endPoint x: 585, endPoint y: 181, distance: 155.4
click at [585, 181] on div "Janela de atendimento Grade de atendimento Capacidade Transportadoras Veículos …" at bounding box center [431, 195] width 862 height 390
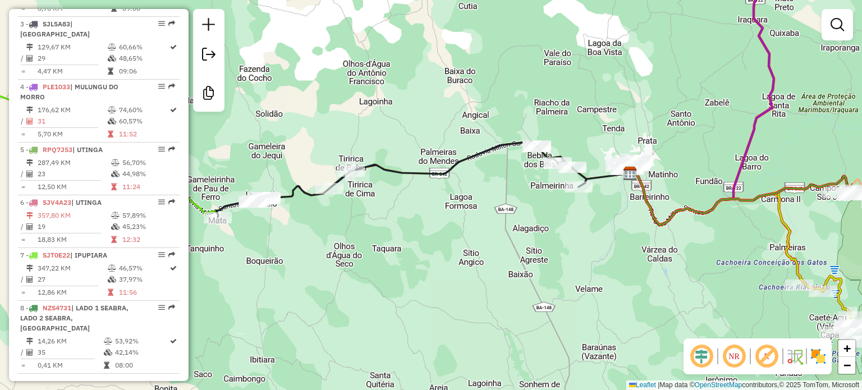
drag, startPoint x: 716, startPoint y: 195, endPoint x: 620, endPoint y: 197, distance: 95.5
click at [620, 197] on div "Janela de atendimento Grade de atendimento Capacidade Transportadoras Veículos …" at bounding box center [431, 195] width 862 height 390
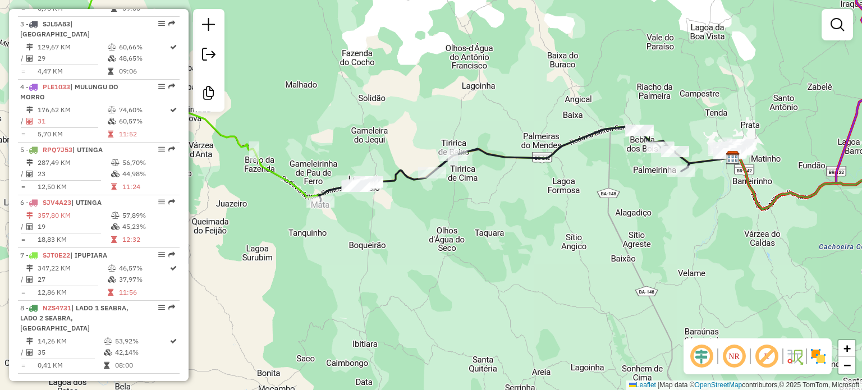
drag, startPoint x: 405, startPoint y: 208, endPoint x: 508, endPoint y: 192, distance: 104.0
click at [508, 192] on div "Janela de atendimento Grade de atendimento Capacidade Transportadoras Veículos …" at bounding box center [431, 195] width 862 height 390
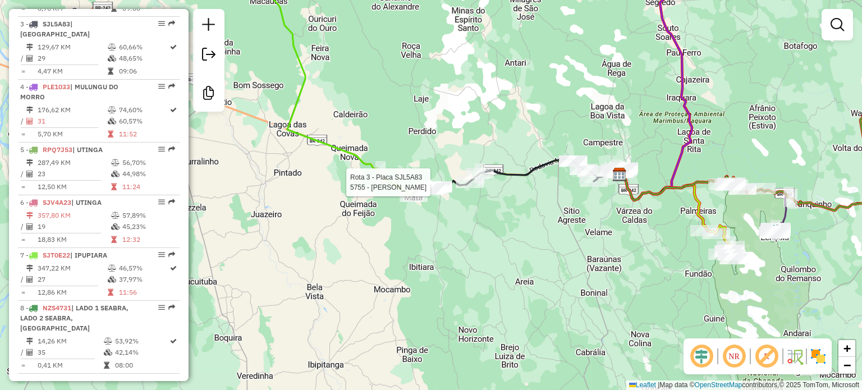
click at [472, 188] on div at bounding box center [470, 182] width 28 height 11
select select "**********"
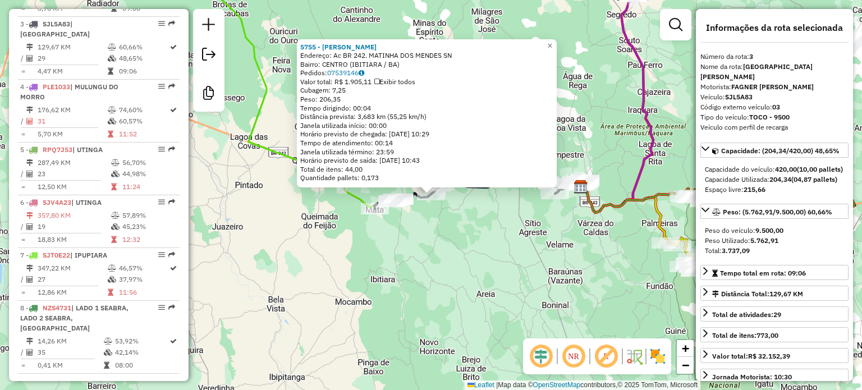
click at [499, 236] on div "5755 - MACELO OLIVEIRA MENDES Endereço: Ac BR 242. MATINHA DOS MENDES SN Bairro…" at bounding box center [431, 195] width 862 height 390
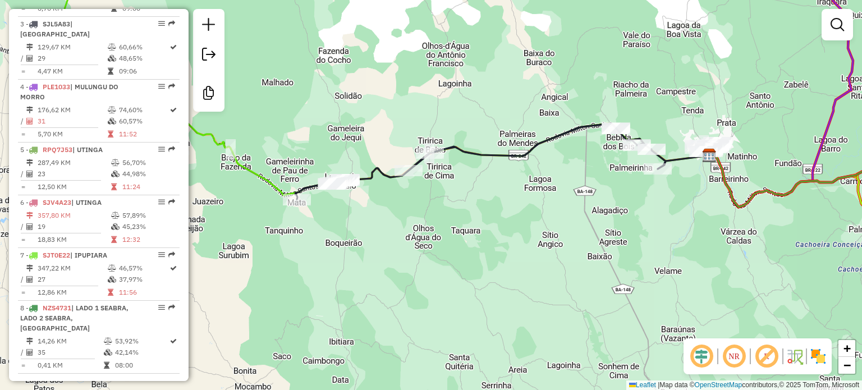
drag, startPoint x: 548, startPoint y: 211, endPoint x: 674, endPoint y: 217, distance: 126.5
click at [674, 217] on div "Janela de atendimento Grade de atendimento Capacidade Transportadoras Veículos …" at bounding box center [431, 195] width 862 height 390
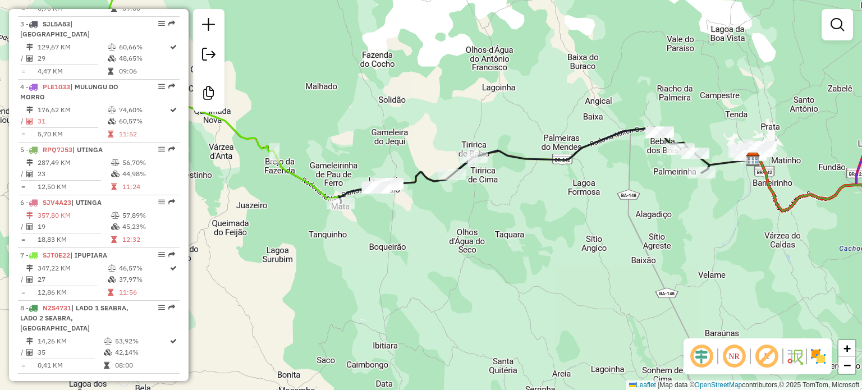
drag, startPoint x: 350, startPoint y: 201, endPoint x: 394, endPoint y: 205, distance: 44.0
click at [394, 205] on div "Janela de atendimento Grade de atendimento Capacidade Transportadoras Veículos …" at bounding box center [431, 195] width 862 height 390
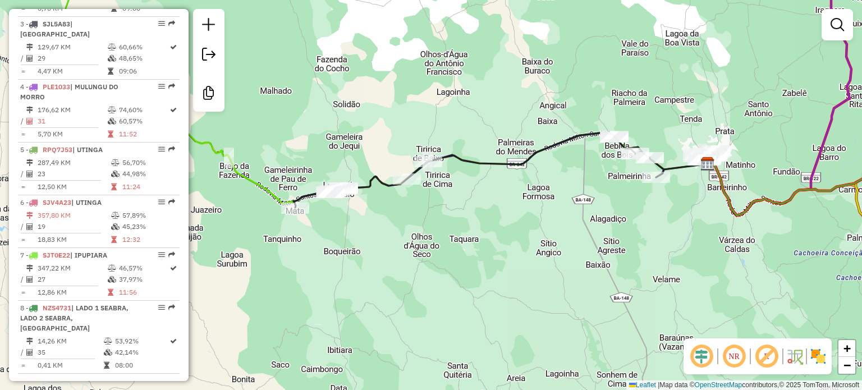
drag, startPoint x: 737, startPoint y: 211, endPoint x: 678, endPoint y: 217, distance: 59.9
click at [678, 217] on div "Janela de atendimento Grade de atendimento Capacidade Transportadoras Veículos …" at bounding box center [431, 195] width 862 height 390
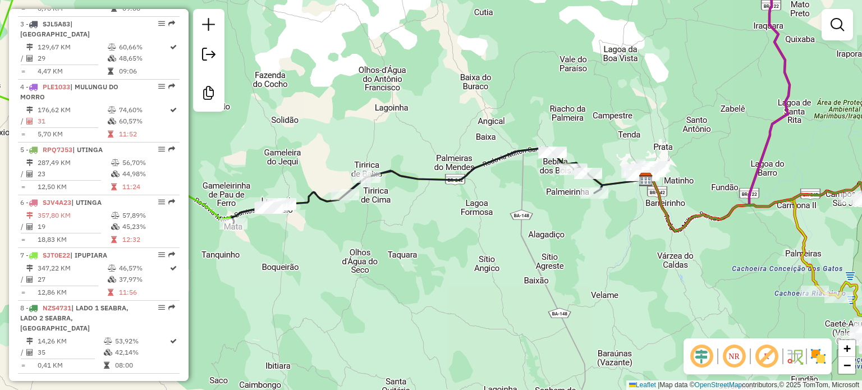
drag, startPoint x: 658, startPoint y: 202, endPoint x: 599, endPoint y: 216, distance: 61.3
click at [600, 216] on div "Janela de atendimento Grade de atendimento Capacidade Transportadoras Veículos …" at bounding box center [431, 195] width 862 height 390
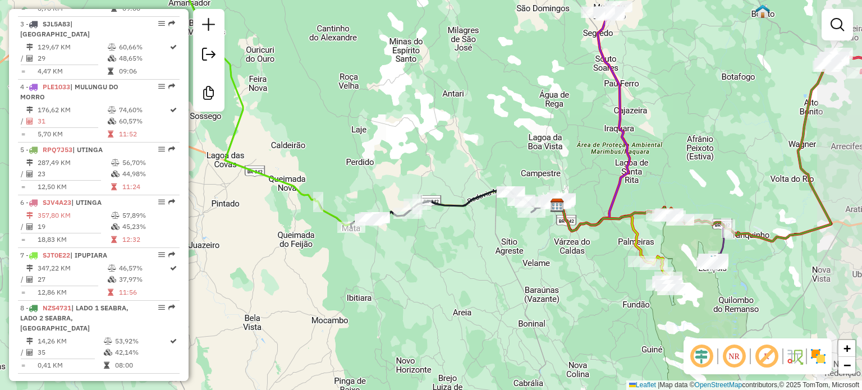
drag, startPoint x: 645, startPoint y: 238, endPoint x: 569, endPoint y: 244, distance: 76.6
click at [569, 244] on div "Janela de atendimento Grade de atendimento Capacidade Transportadoras Veículos …" at bounding box center [431, 195] width 862 height 390
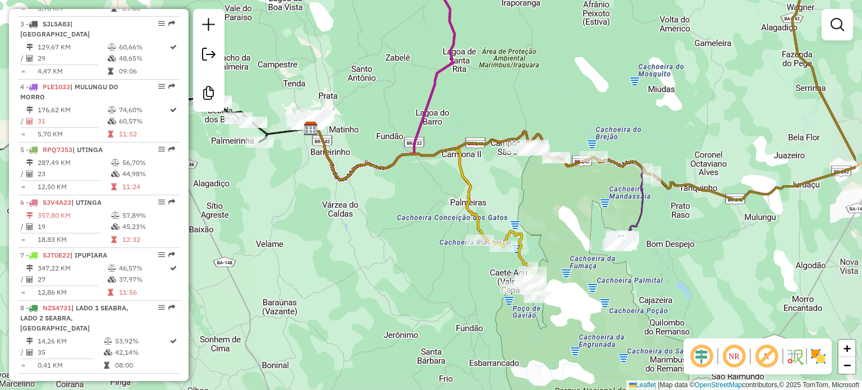
drag, startPoint x: 660, startPoint y: 263, endPoint x: 568, endPoint y: 241, distance: 94.7
click at [568, 241] on div "Janela de atendimento Grade de atendimento Capacidade Transportadoras Veículos …" at bounding box center [431, 195] width 862 height 390
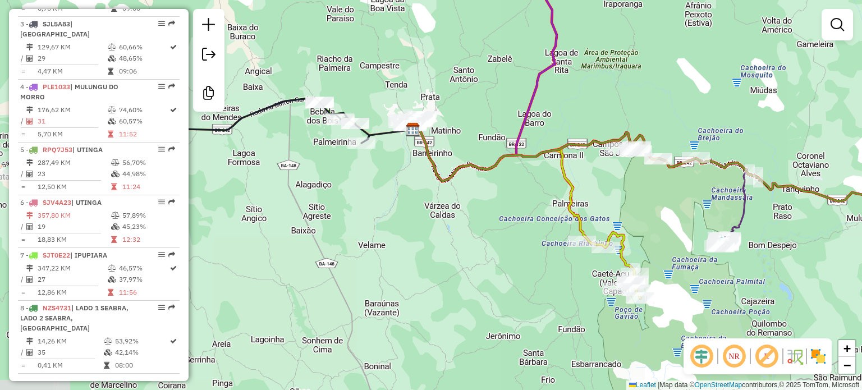
drag, startPoint x: 284, startPoint y: 188, endPoint x: 396, endPoint y: 191, distance: 111.8
click at [396, 191] on div "Janela de atendimento Grade de atendimento Capacidade Transportadoras Veículos …" at bounding box center [431, 195] width 862 height 390
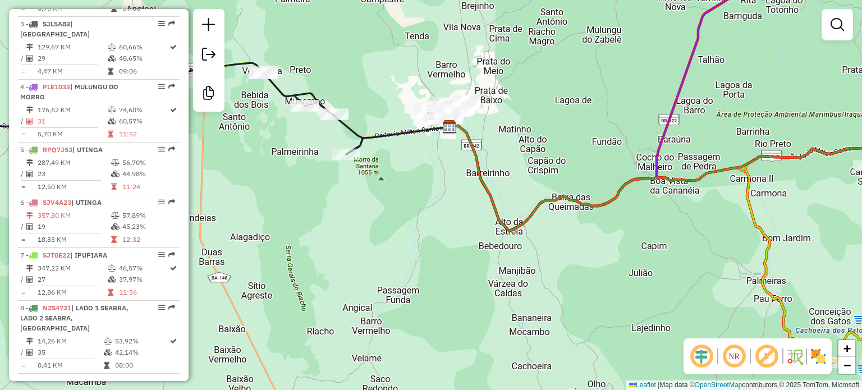
drag, startPoint x: 386, startPoint y: 140, endPoint x: 431, endPoint y: 164, distance: 51.5
click at [431, 164] on div "Janela de atendimento Grade de atendimento Capacidade Transportadoras Veículos …" at bounding box center [431, 195] width 862 height 390
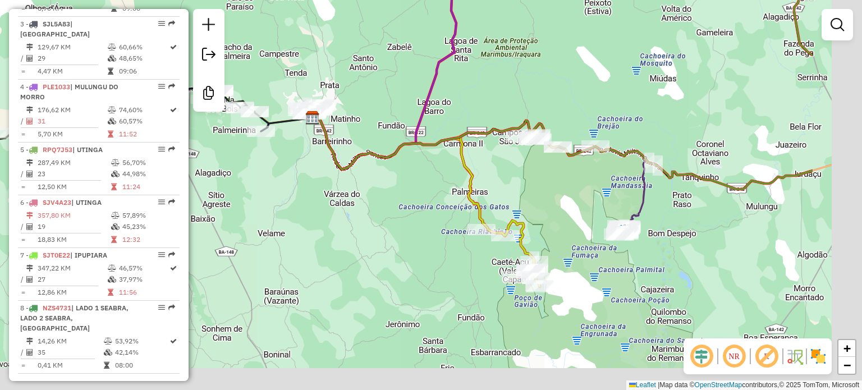
drag, startPoint x: 708, startPoint y: 195, endPoint x: 560, endPoint y: 154, distance: 153.8
click at [560, 154] on div "Janela de atendimento Grade de atendimento Capacidade Transportadoras Veículos …" at bounding box center [431, 195] width 862 height 390
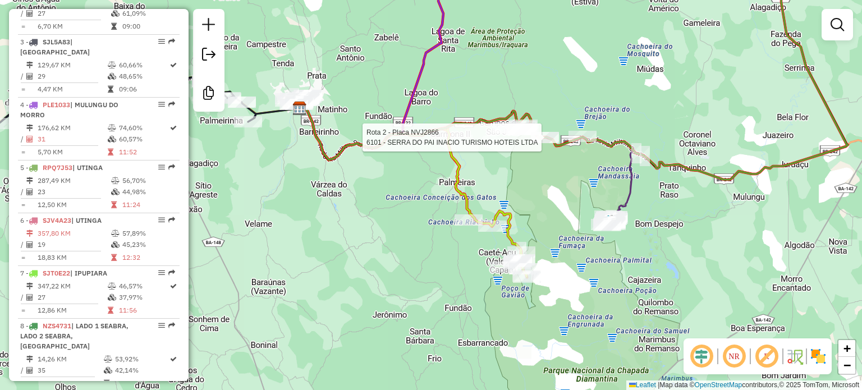
select select "**********"
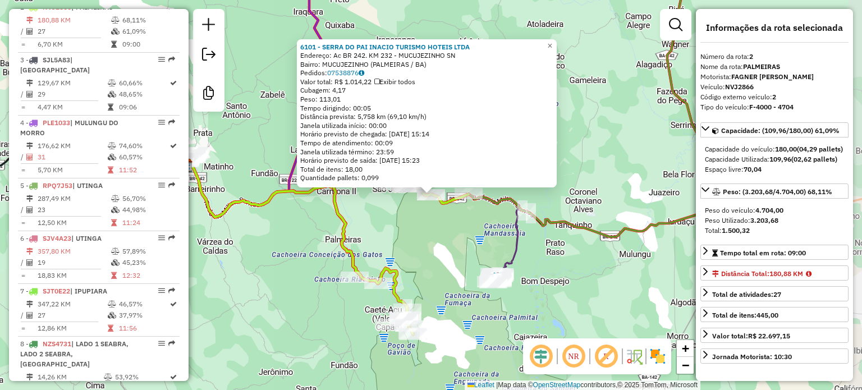
scroll to position [494, 0]
click at [391, 234] on div "6101 - SERRA DO PAI INACIO TURISMO HOTEIS LTDA Endereço: Ac BR 242. KM 232 - MU…" at bounding box center [431, 195] width 862 height 390
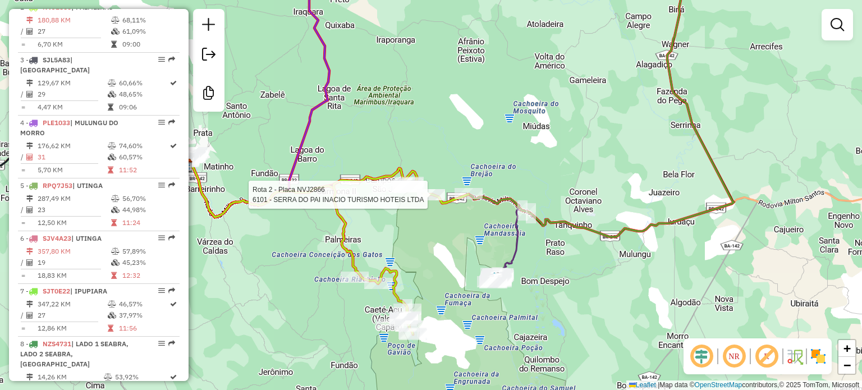
select select "**********"
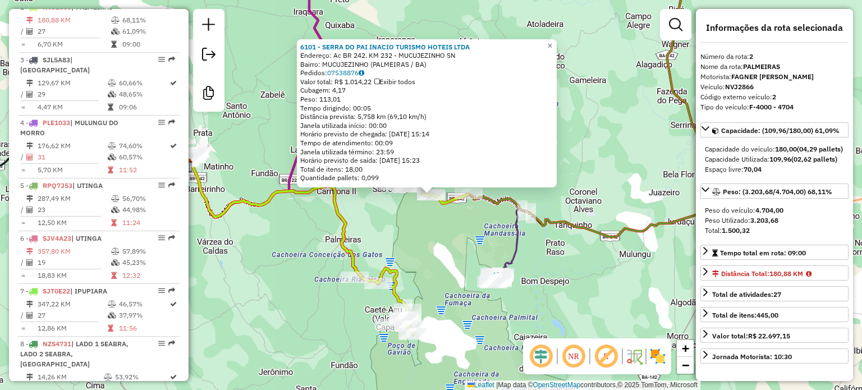
click at [455, 296] on div "6101 - SERRA DO PAI INACIO TURISMO HOTEIS LTDA Endereço: Ac BR 242. KM 232 - MU…" at bounding box center [431, 195] width 862 height 390
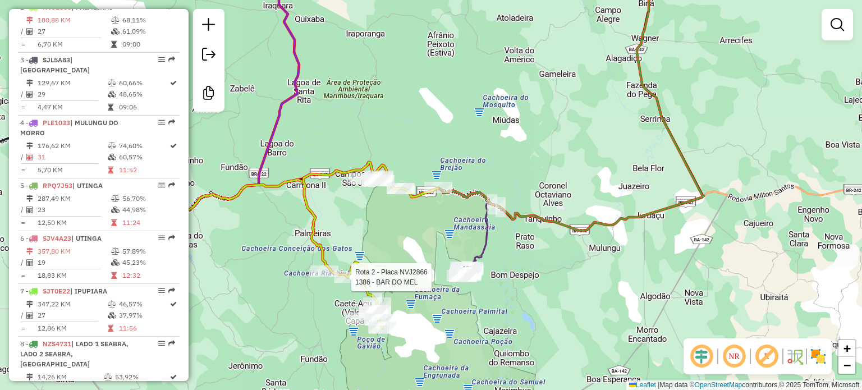
select select "**********"
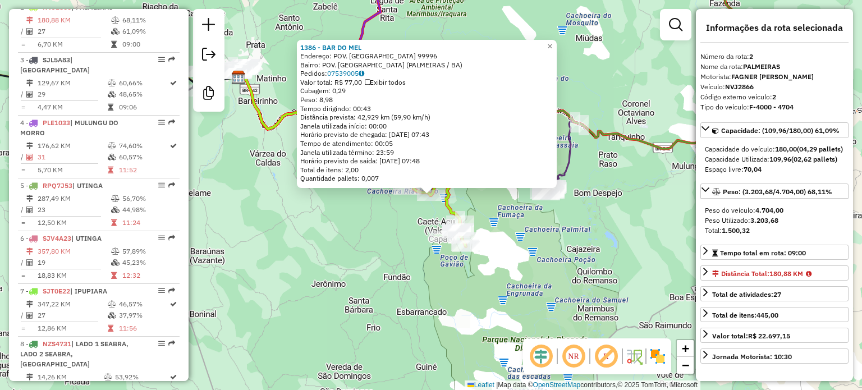
click at [626, 225] on div "1386 - BAR DO MEL Endereço: POV. RIO GRANDE 99996 Bairro: POV. RIO GRANDE (PALM…" at bounding box center [431, 195] width 862 height 390
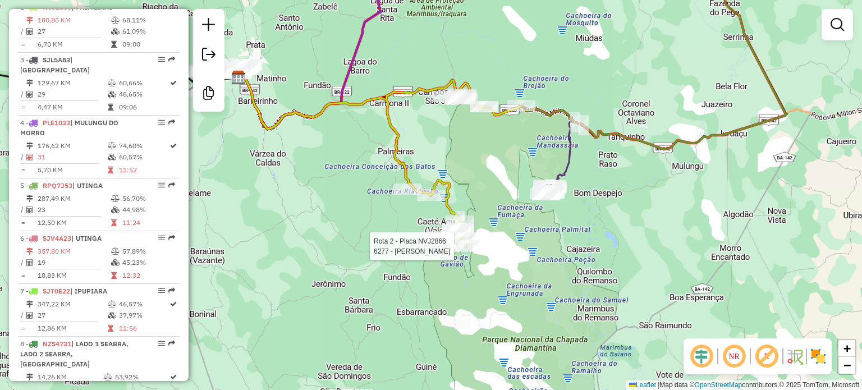
select select "**********"
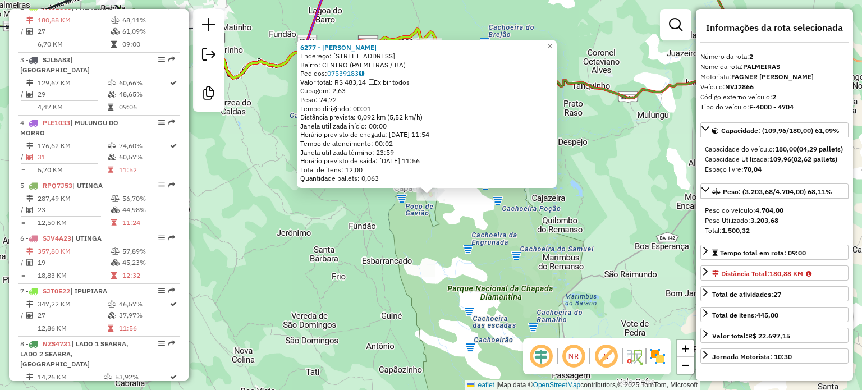
click at [436, 235] on div "6277 - MERCADO SANTOS Endereço: rua do lagedo 88 Bairro: CENTRO (PALMEIRAS / BA…" at bounding box center [431, 195] width 862 height 390
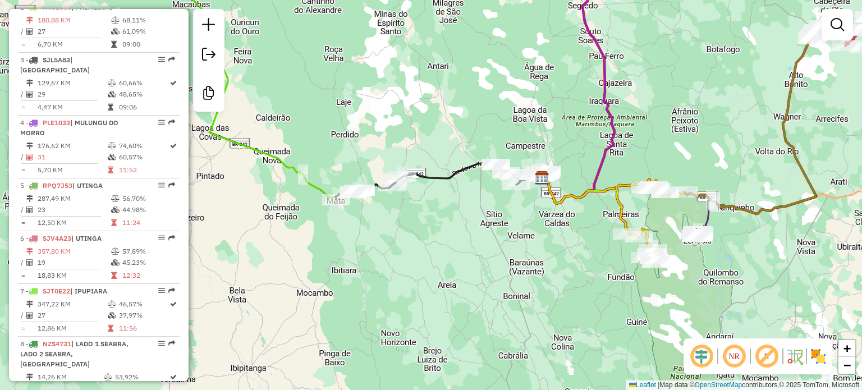
drag, startPoint x: 364, startPoint y: 209, endPoint x: 583, endPoint y: 239, distance: 221.0
click at [583, 239] on div "Janela de atendimento Grade de atendimento Capacidade Transportadoras Veículos …" at bounding box center [431, 195] width 862 height 390
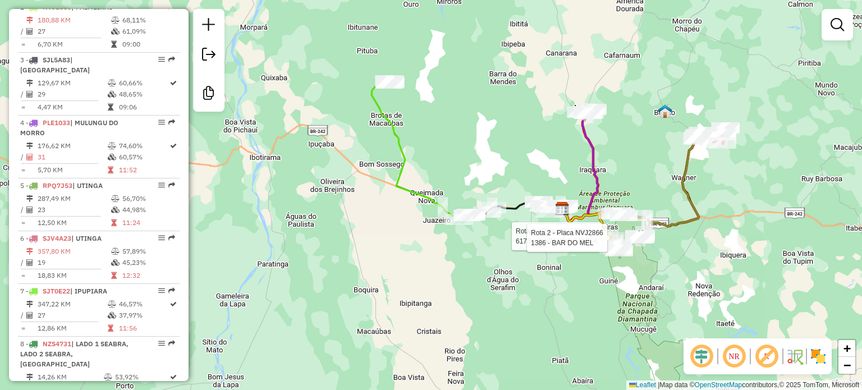
click at [675, 262] on div "Rota 2 - Placa NVJ2866 6173 - QUITANDA CAMILA Rota 2 - Placa NVJ2866 1386 - BAR…" at bounding box center [431, 195] width 862 height 390
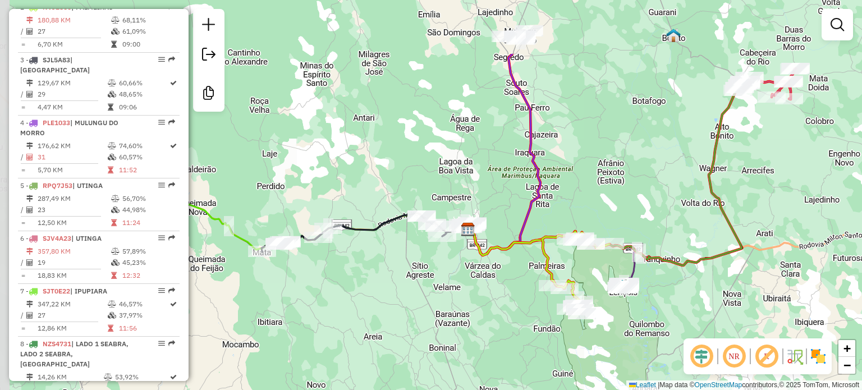
drag, startPoint x: 660, startPoint y: 209, endPoint x: 672, endPoint y: 306, distance: 97.3
click at [672, 306] on div "Janela de atendimento Grade de atendimento Capacidade Transportadoras Veículos …" at bounding box center [431, 195] width 862 height 390
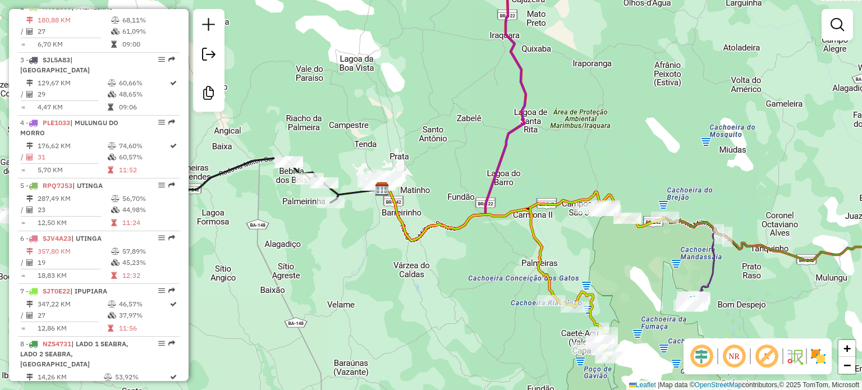
drag, startPoint x: 577, startPoint y: 318, endPoint x: 578, endPoint y: 229, distance: 89.3
click at [578, 232] on div "Janela de atendimento Grade de atendimento Capacidade Transportadoras Veículos …" at bounding box center [431, 195] width 862 height 390
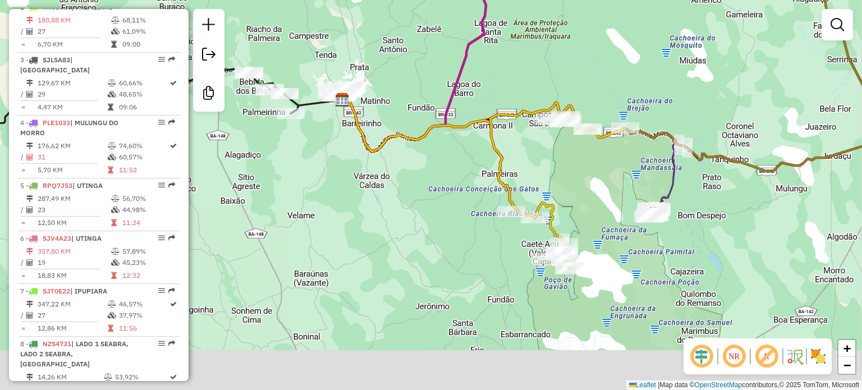
drag, startPoint x: 649, startPoint y: 312, endPoint x: 609, endPoint y: 260, distance: 65.6
click at [609, 260] on div "Janela de atendimento Grade de atendimento Capacidade Transportadoras Veículos …" at bounding box center [431, 195] width 862 height 390
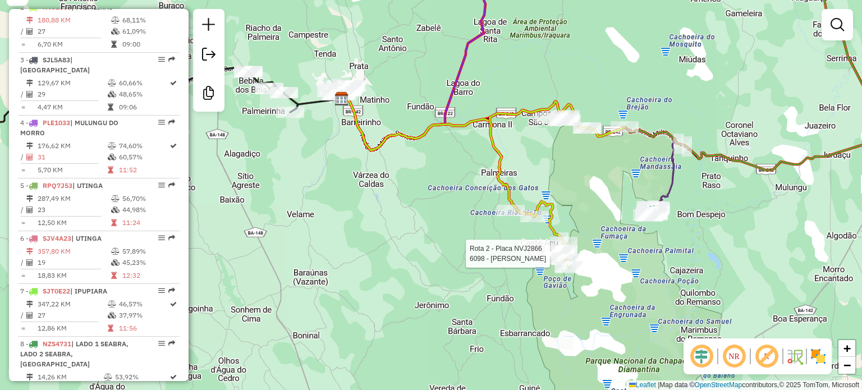
select select "**********"
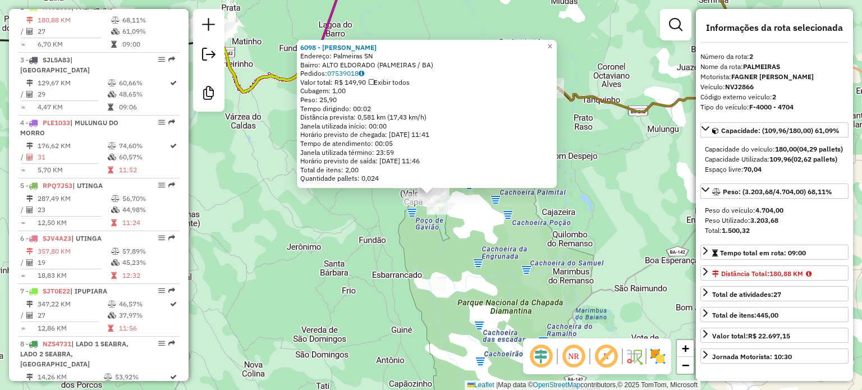
click at [414, 234] on div "6098 - IGOR MARTINOVIC Endereço: Palmeiras SN Bairro: ALTO ELDORADO (PALMEIRAS …" at bounding box center [431, 195] width 862 height 390
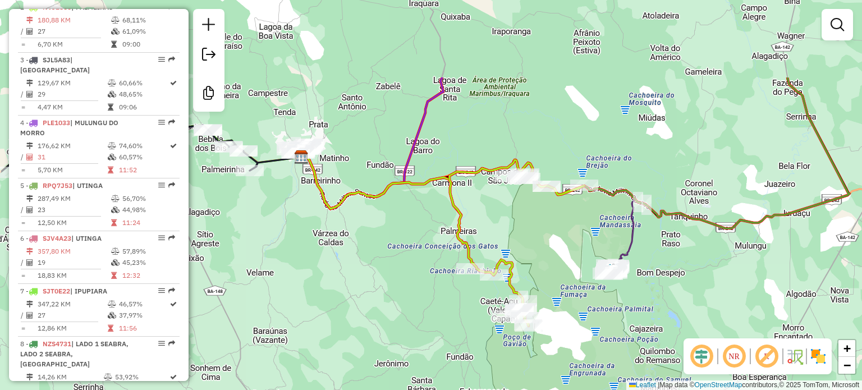
drag, startPoint x: 431, startPoint y: 109, endPoint x: 519, endPoint y: 226, distance: 146.0
click at [519, 226] on div "Janela de atendimento Grade de atendimento Capacidade Transportadoras Veículos …" at bounding box center [431, 195] width 862 height 390
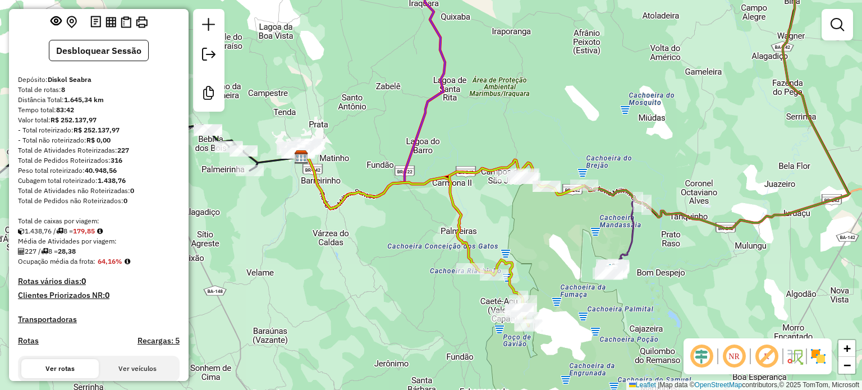
scroll to position [45, 0]
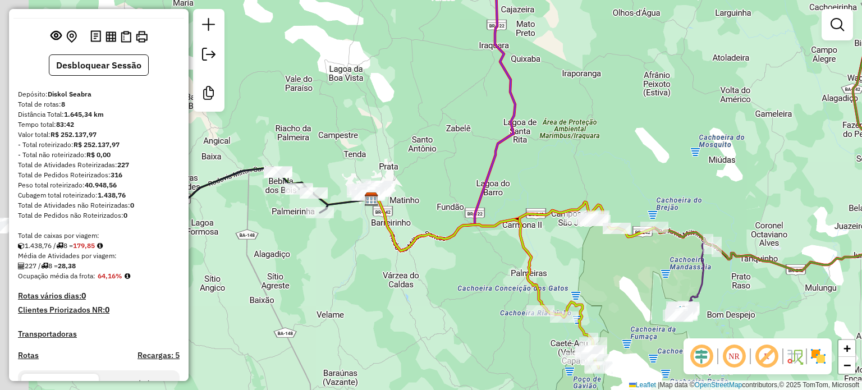
drag, startPoint x: 477, startPoint y: 263, endPoint x: 629, endPoint y: 271, distance: 152.9
click at [628, 272] on div "Janela de atendimento Grade de atendimento Capacidade Transportadoras Veículos …" at bounding box center [431, 195] width 862 height 390
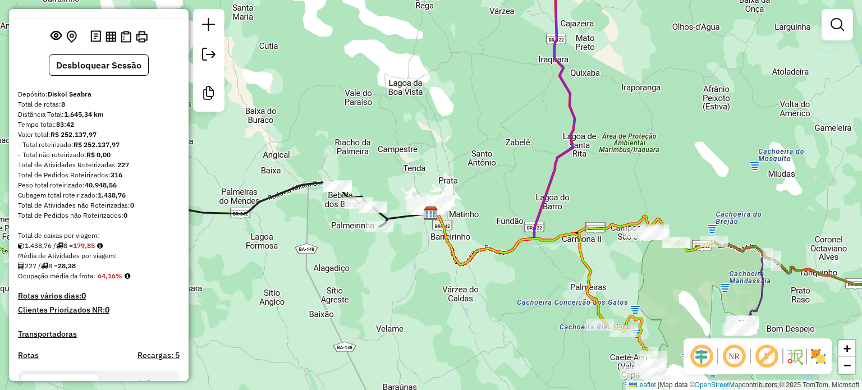
drag, startPoint x: 668, startPoint y: 266, endPoint x: 665, endPoint y: 293, distance: 27.2
click at [665, 293] on div "Janela de atendimento Grade de atendimento Capacidade Transportadoras Veículos …" at bounding box center [431, 195] width 862 height 390
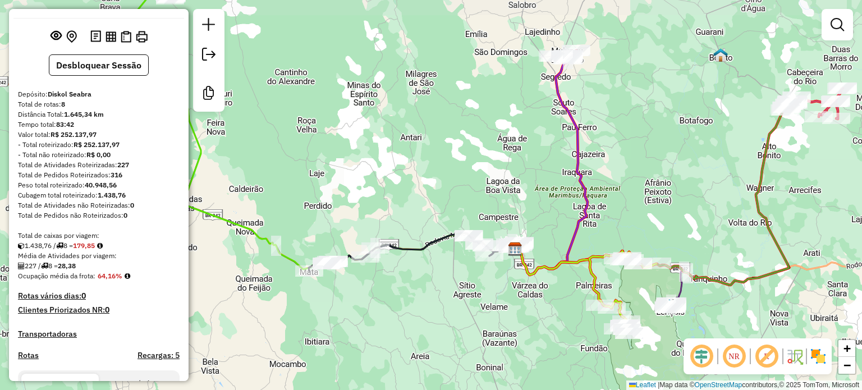
drag, startPoint x: 595, startPoint y: 170, endPoint x: 649, endPoint y: 204, distance: 63.6
click at [649, 204] on div "Janela de atendimento Grade de atendimento Capacidade Transportadoras Veículos …" at bounding box center [431, 195] width 862 height 390
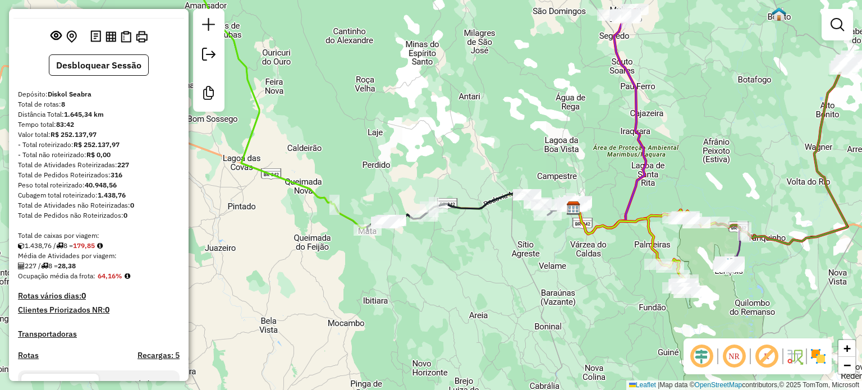
click at [625, 287] on div "Janela de atendimento Grade de atendimento Capacidade Transportadoras Veículos …" at bounding box center [431, 195] width 862 height 390
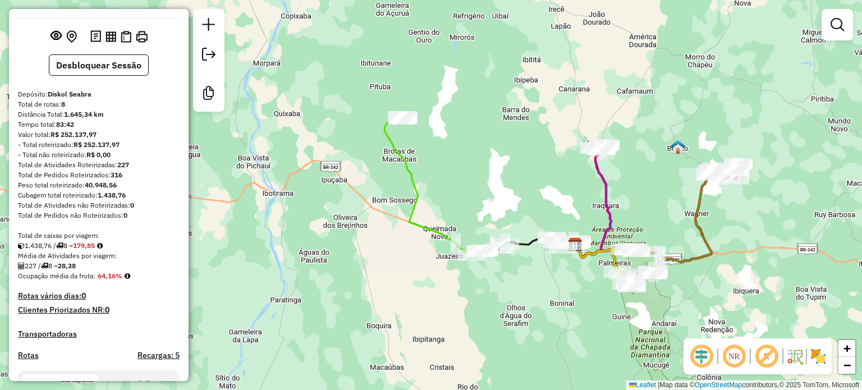
drag, startPoint x: 730, startPoint y: 100, endPoint x: 668, endPoint y: 171, distance: 94.7
click at [668, 171] on div "Janela de atendimento Grade de atendimento Capacidade Transportadoras Veículos …" at bounding box center [431, 195] width 862 height 390
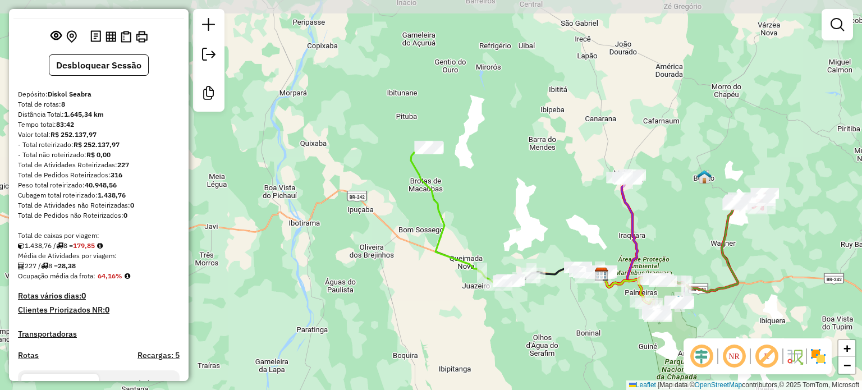
drag, startPoint x: 496, startPoint y: 203, endPoint x: 523, endPoint y: 233, distance: 39.8
click at [523, 233] on div "Janela de atendimento Grade de atendimento Capacidade Transportadoras Veículos …" at bounding box center [431, 195] width 862 height 390
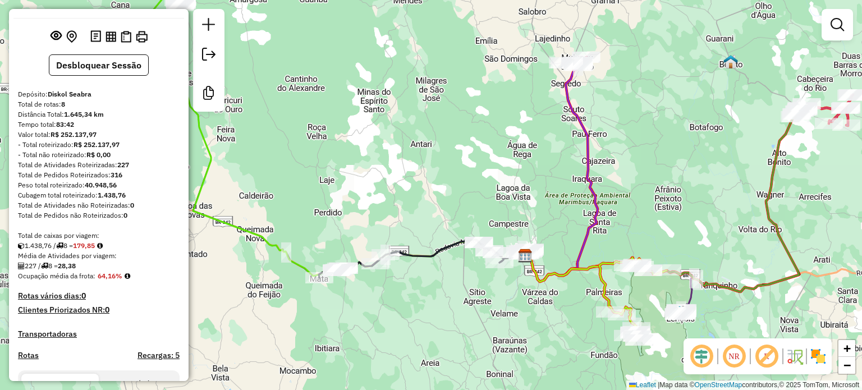
drag, startPoint x: 665, startPoint y: 231, endPoint x: 664, endPoint y: 207, distance: 23.6
click at [664, 207] on div "Janela de atendimento Grade de atendimento Capacidade Transportadoras Veículos …" at bounding box center [431, 195] width 862 height 390
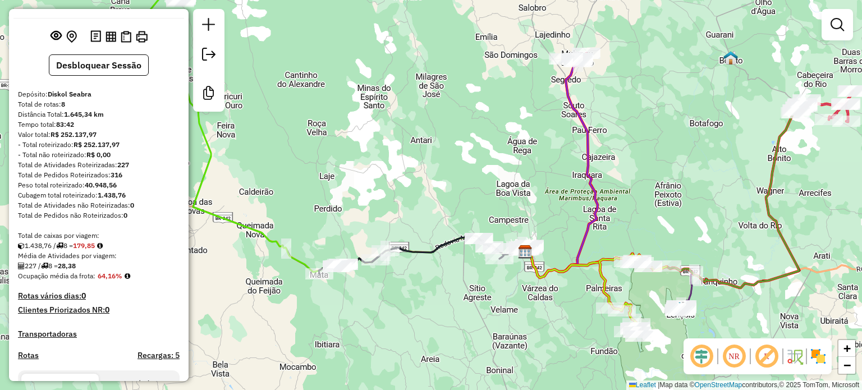
drag, startPoint x: 763, startPoint y: 286, endPoint x: 754, endPoint y: 264, distance: 23.7
click at [754, 264] on div "Janela de atendimento Grade de atendimento Capacidade Transportadoras Veículos …" at bounding box center [431, 195] width 862 height 390
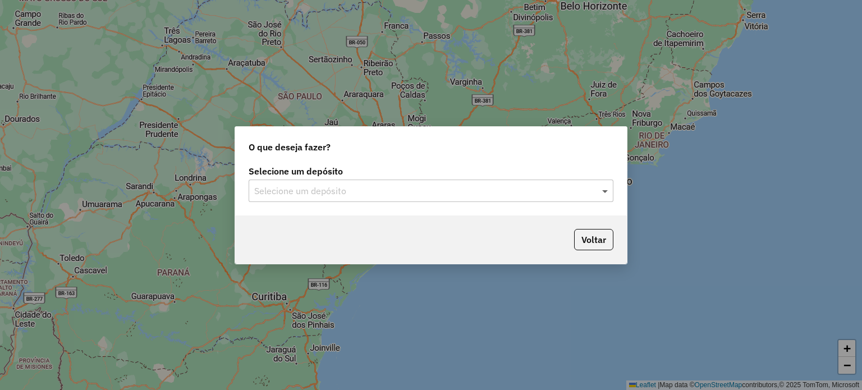
click at [606, 194] on span at bounding box center [607, 190] width 14 height 13
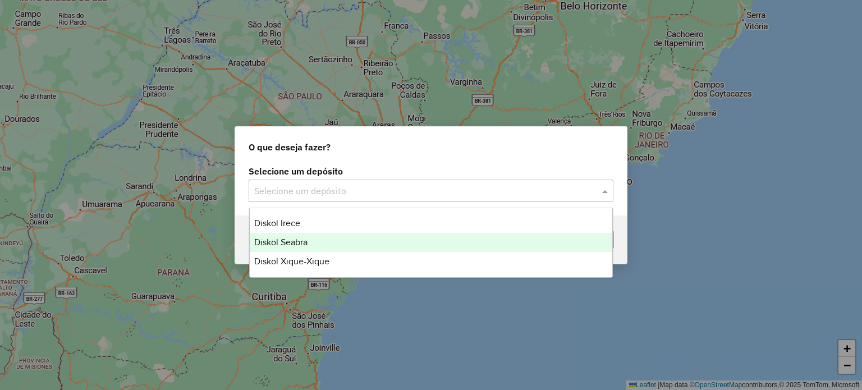
click at [308, 244] on div "Diskol Seabra" at bounding box center [431, 242] width 363 height 19
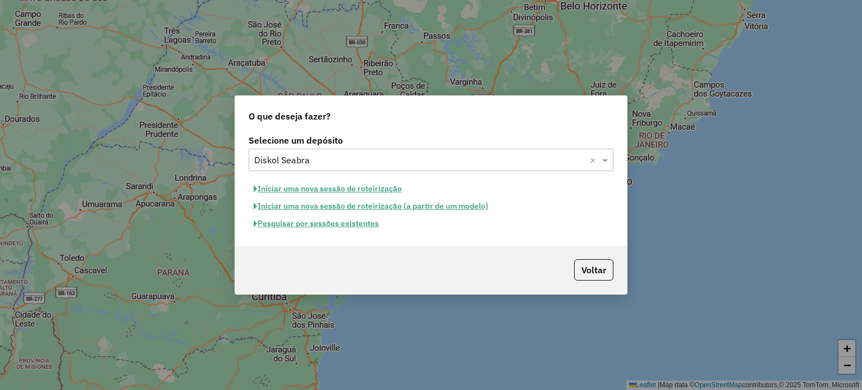
click at [330, 223] on button "Pesquisar por sessões existentes" at bounding box center [316, 223] width 135 height 17
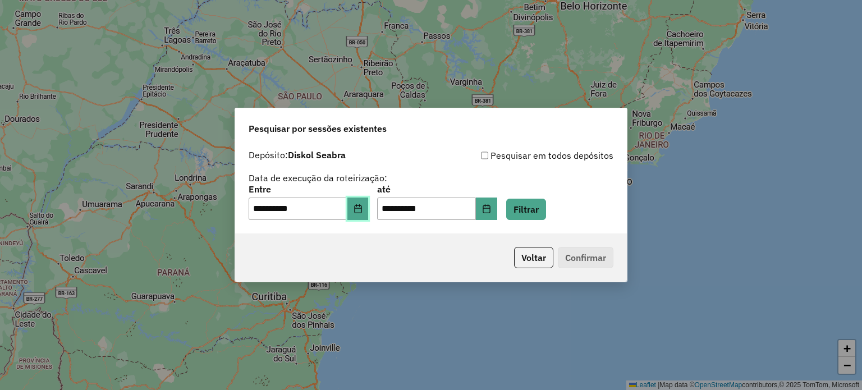
click at [363, 207] on icon "Choose Date" at bounding box center [358, 208] width 9 height 9
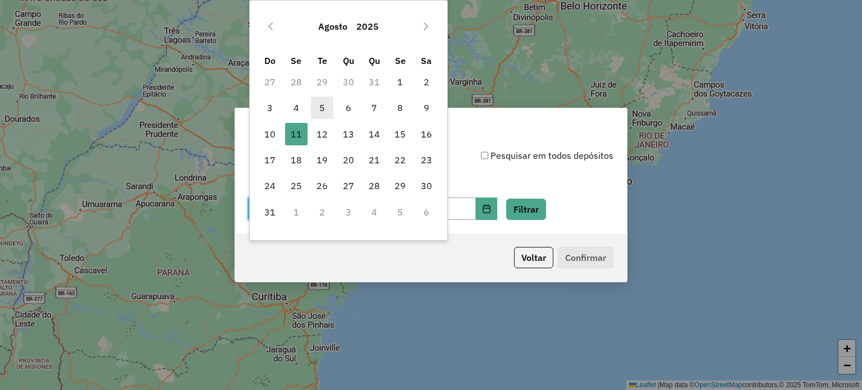
click at [316, 106] on span "5" at bounding box center [322, 108] width 22 height 22
type input "**********"
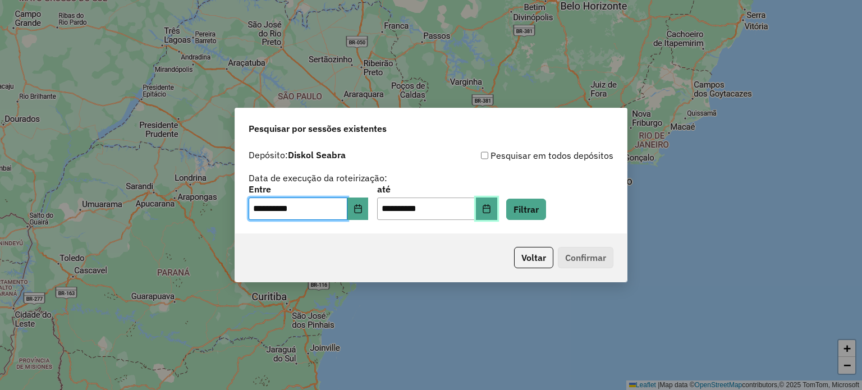
click at [491, 205] on icon "Choose Date" at bounding box center [486, 208] width 9 height 9
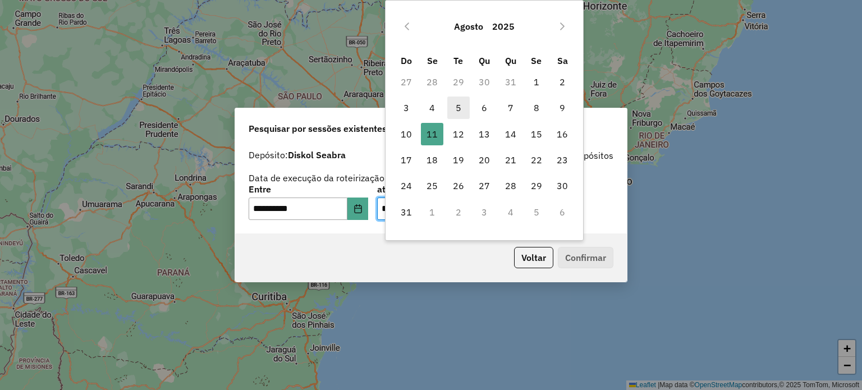
click at [456, 112] on span "5" at bounding box center [459, 108] width 22 height 22
type input "**********"
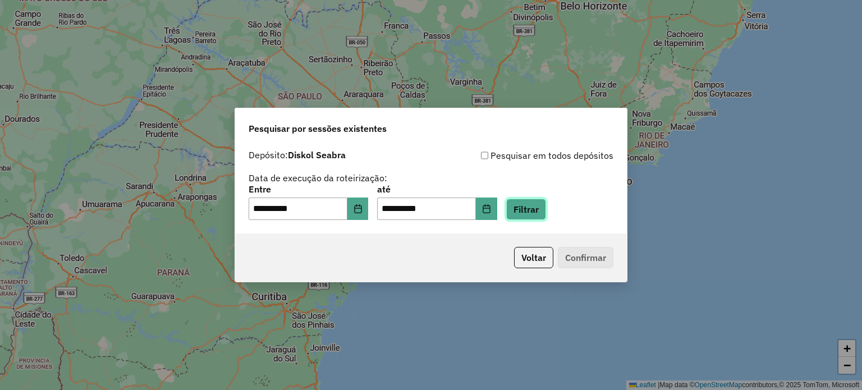
click at [537, 211] on button "Filtrar" at bounding box center [526, 209] width 40 height 21
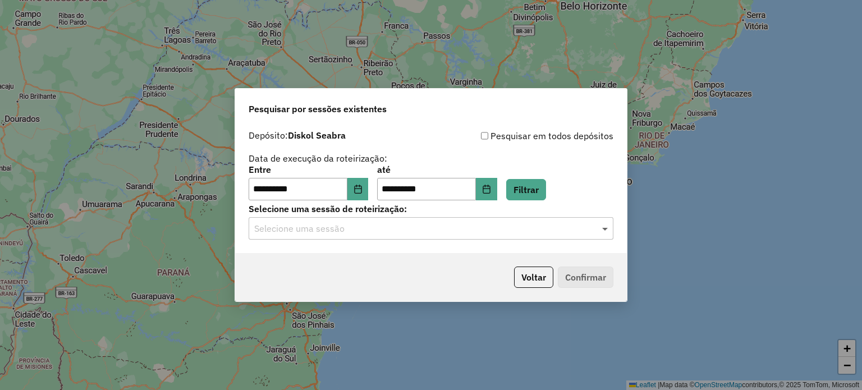
click at [604, 225] on span at bounding box center [607, 228] width 14 height 13
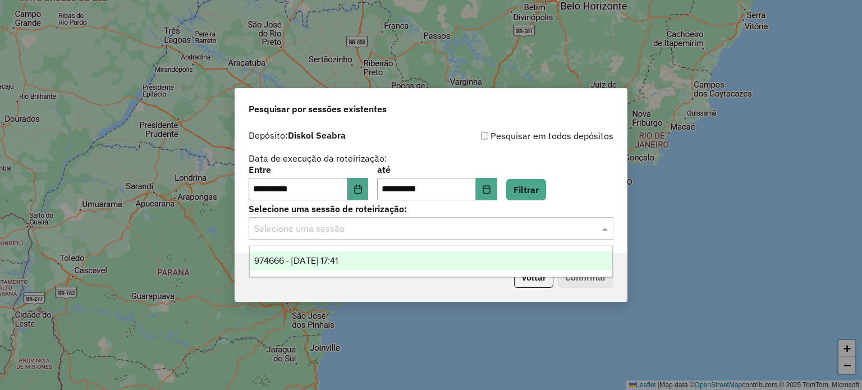
click at [387, 264] on div "974666 - 05/08/2025 17:41" at bounding box center [431, 261] width 363 height 19
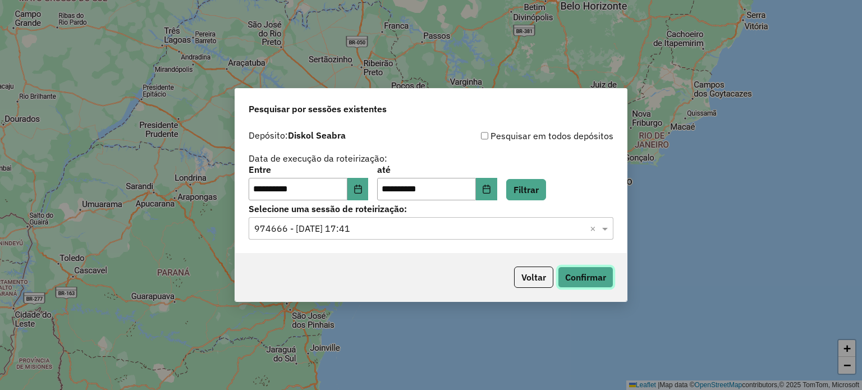
click at [586, 281] on button "Confirmar" at bounding box center [586, 277] width 56 height 21
click at [363, 190] on icon "Choose Date" at bounding box center [358, 189] width 9 height 9
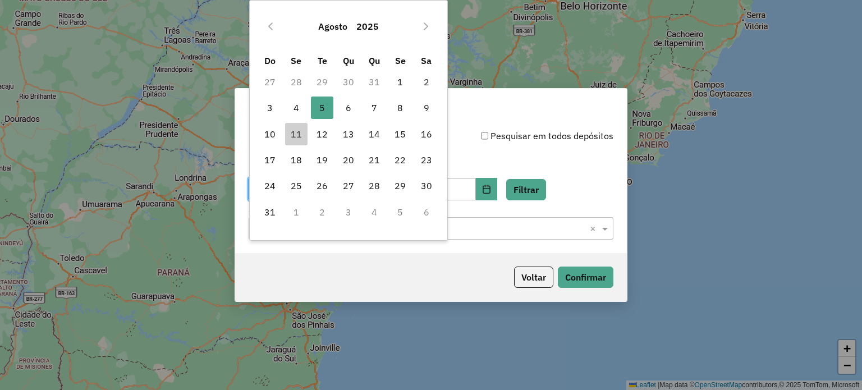
click at [322, 81] on td "29" at bounding box center [322, 82] width 26 height 26
click at [275, 25] on button "Previous Month" at bounding box center [271, 26] width 18 height 18
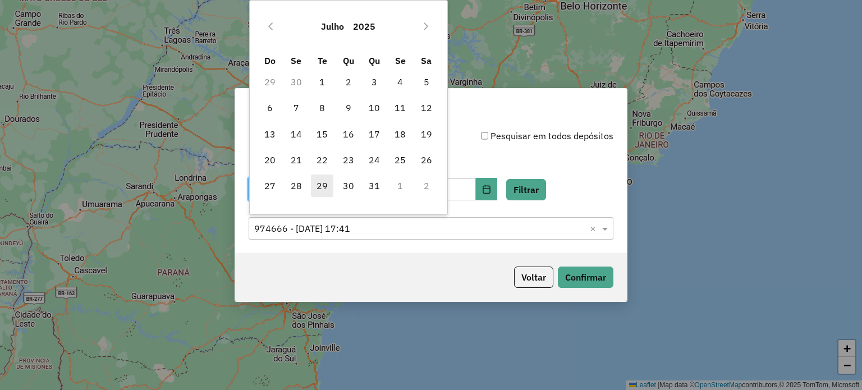
click at [321, 181] on span "29" at bounding box center [322, 186] width 22 height 22
type input "**********"
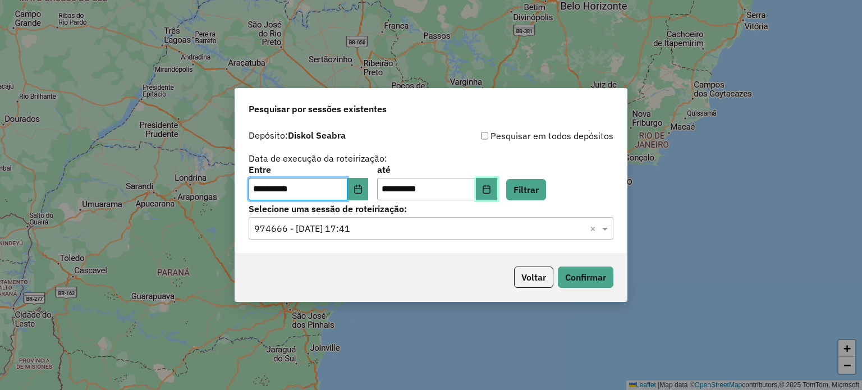
click at [490, 186] on icon "Choose Date" at bounding box center [486, 189] width 7 height 9
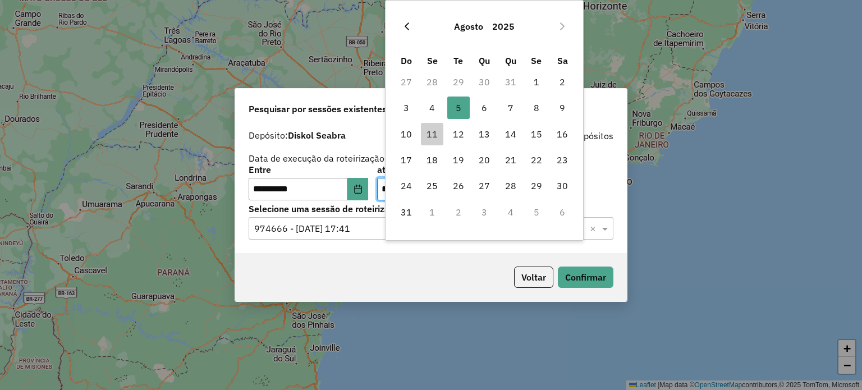
click at [410, 24] on icon "Previous Month" at bounding box center [407, 26] width 9 height 9
click at [455, 191] on span "29" at bounding box center [459, 186] width 22 height 22
type input "**********"
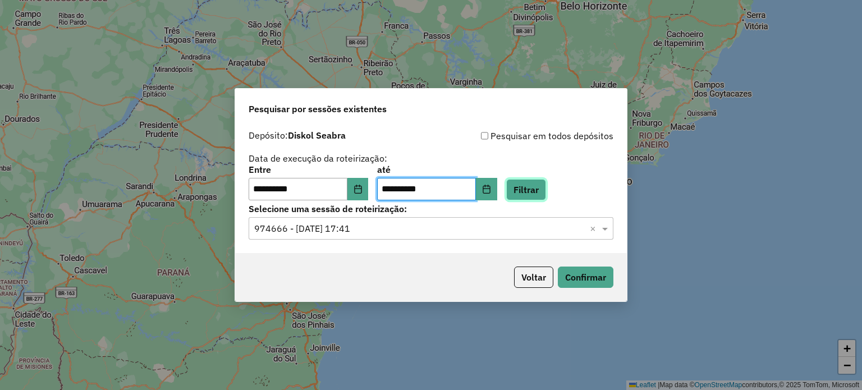
click at [540, 192] on button "Filtrar" at bounding box center [526, 189] width 40 height 21
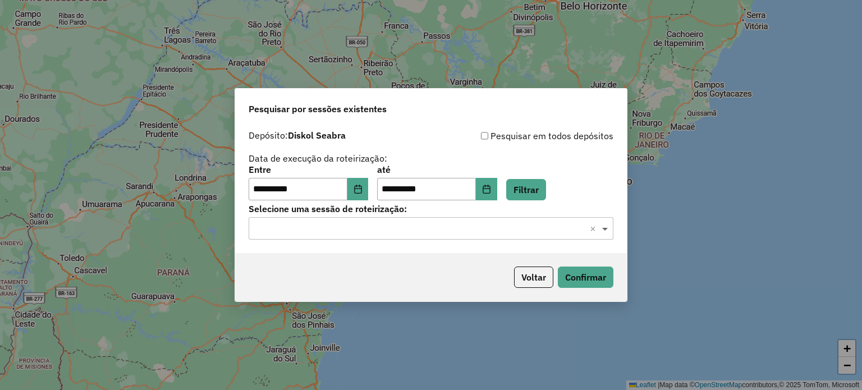
click at [602, 226] on span at bounding box center [607, 228] width 14 height 13
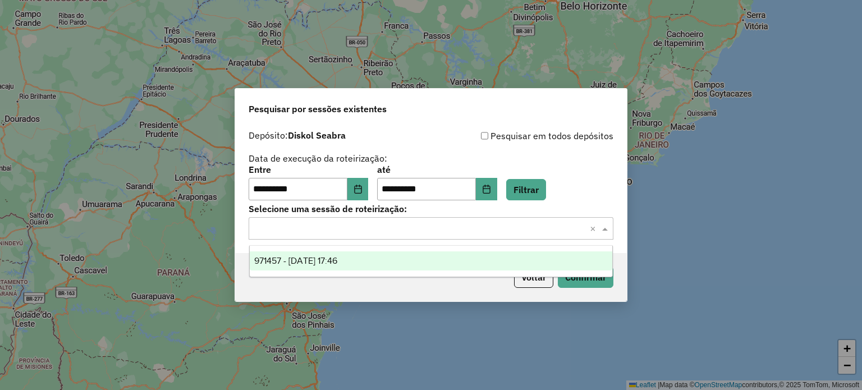
drag, startPoint x: 396, startPoint y: 260, endPoint x: 404, endPoint y: 258, distance: 8.2
click at [397, 260] on div "971457 - 29/07/2025 17:46" at bounding box center [431, 261] width 363 height 19
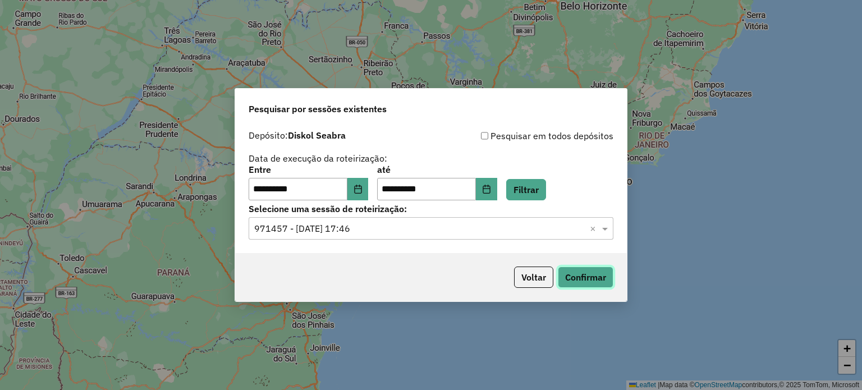
click at [599, 272] on button "Confirmar" at bounding box center [586, 277] width 56 height 21
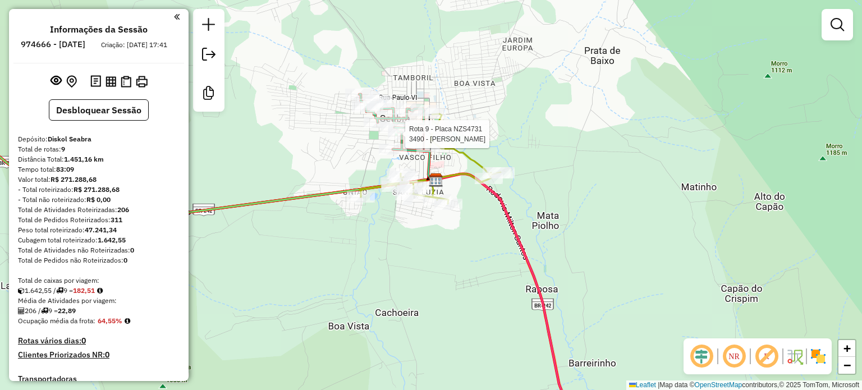
select select "**********"
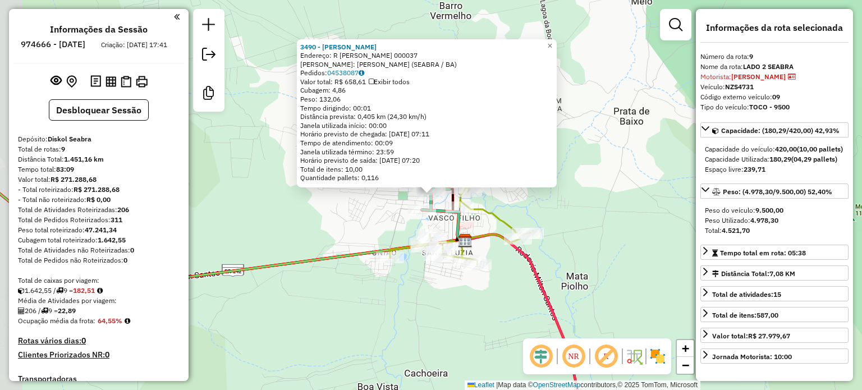
scroll to position [583, 0]
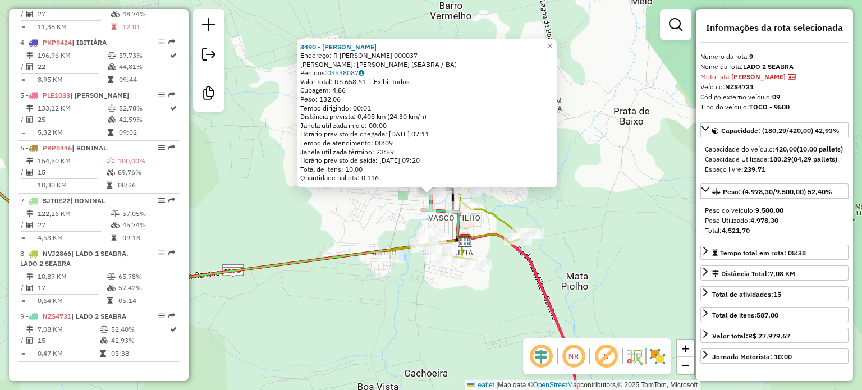
click at [377, 282] on div "3490 - PAULO EDSON DE [PERSON_NAME]: R [PERSON_NAME] 000037 [PERSON_NAME]: [PER…" at bounding box center [431, 195] width 862 height 390
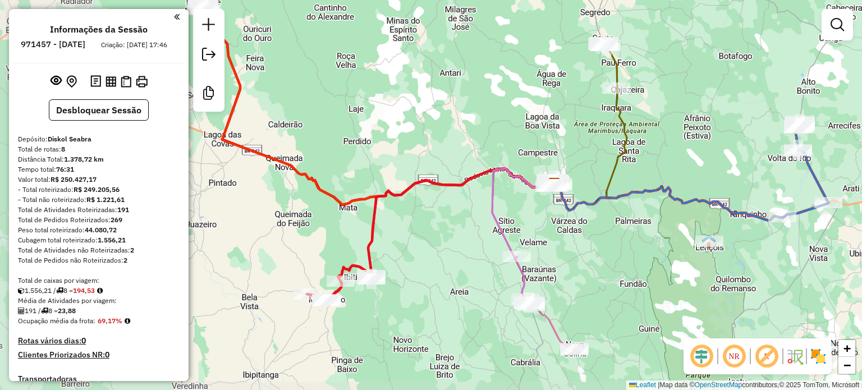
drag, startPoint x: 455, startPoint y: 226, endPoint x: 512, endPoint y: 223, distance: 56.8
click at [512, 223] on div "Janela de atendimento Grade de atendimento Capacidade Transportadoras Veículos …" at bounding box center [431, 195] width 862 height 390
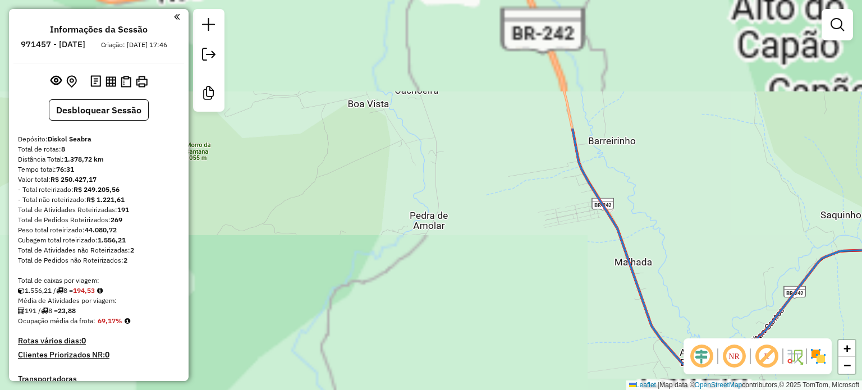
drag, startPoint x: 522, startPoint y: 121, endPoint x: 531, endPoint y: 345, distance: 224.8
click at [531, 345] on div "Janela de atendimento Grade de atendimento Capacidade Transportadoras Veículos …" at bounding box center [431, 195] width 862 height 390
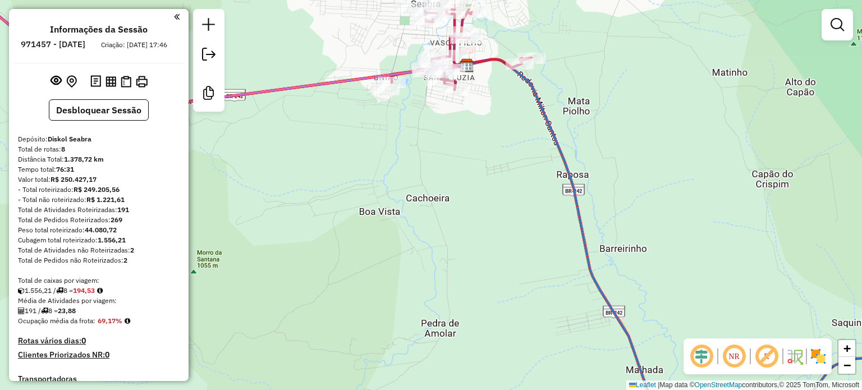
drag, startPoint x: 494, startPoint y: 136, endPoint x: 522, endPoint y: 252, distance: 118.9
click at [523, 255] on div "Janela de atendimento Grade de atendimento Capacidade Transportadoras Veículos …" at bounding box center [431, 195] width 862 height 390
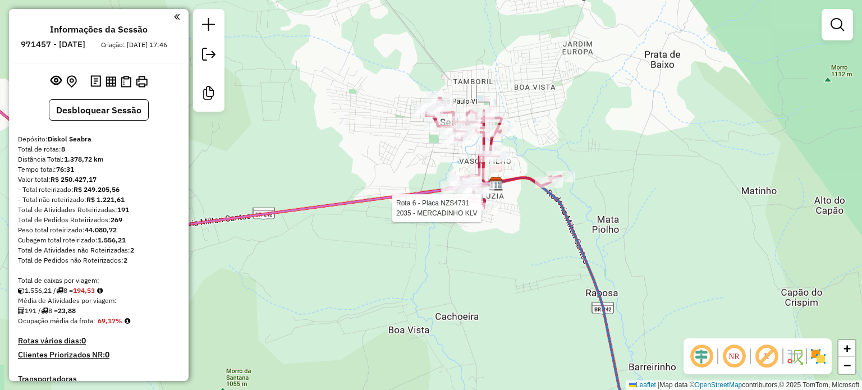
select select "**********"
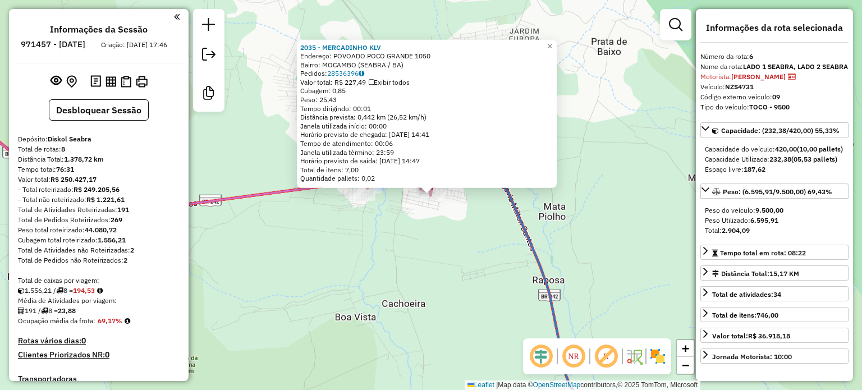
scroll to position [706, 0]
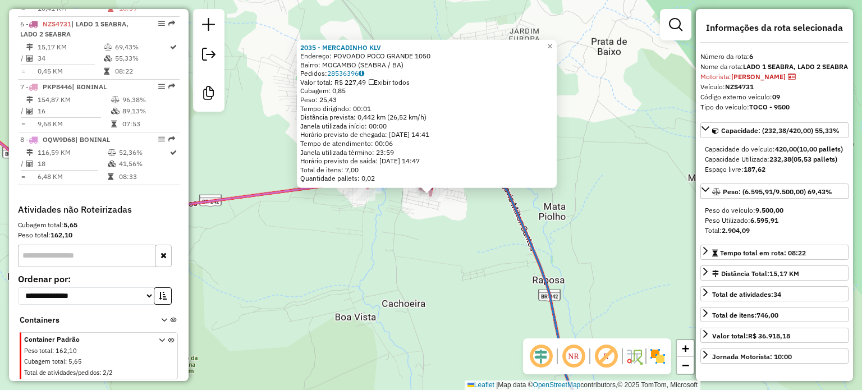
click at [427, 251] on div "2035 - MERCADINHO KLV Endereço: POVOADO POCO GRANDE 1050 Bairro: MOCAMBO (SEABR…" at bounding box center [431, 195] width 862 height 390
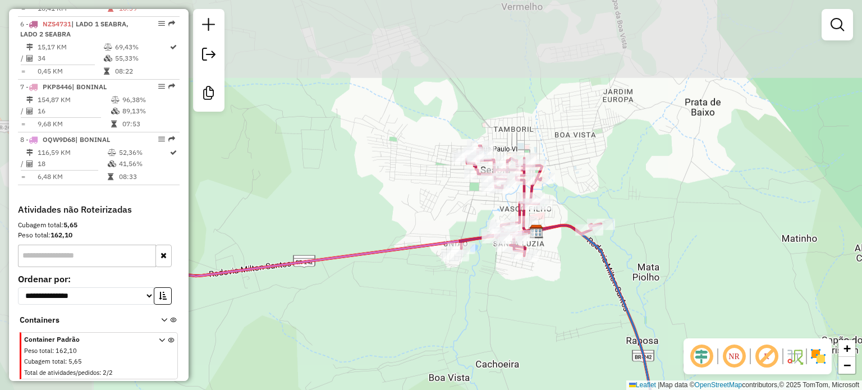
drag, startPoint x: 403, startPoint y: 188, endPoint x: 506, endPoint y: 265, distance: 128.8
click at [506, 271] on div "Janela de atendimento Grade de atendimento Capacidade Transportadoras Veículos …" at bounding box center [431, 195] width 862 height 390
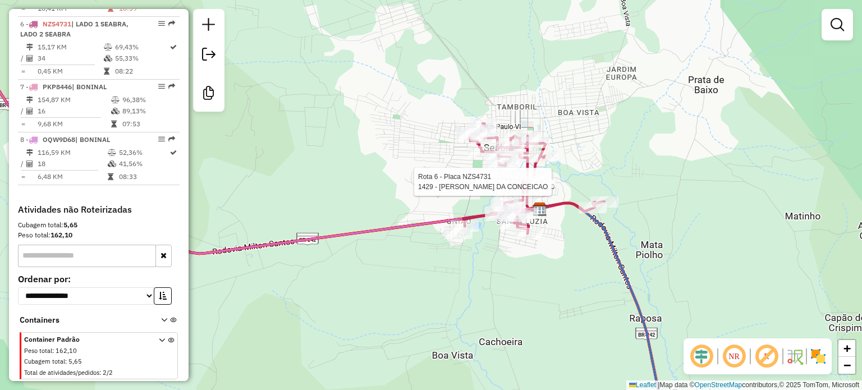
select select "**********"
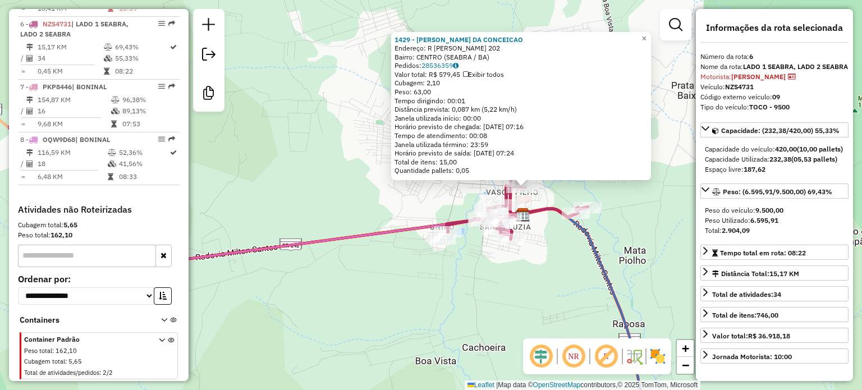
drag, startPoint x: 456, startPoint y: 278, endPoint x: 557, endPoint y: 264, distance: 102.0
click at [557, 268] on div "1429 - EMILIA ROSA DA CONCEICAO Endereço: R FELIX LAUREANO PIRES 202 Bairro: CE…" at bounding box center [431, 195] width 862 height 390
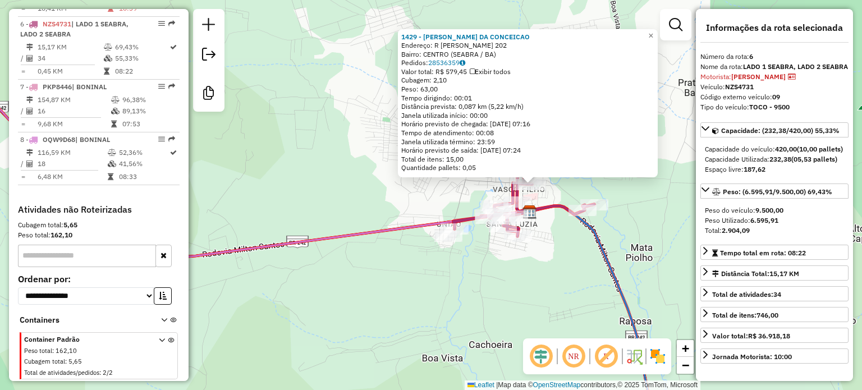
click at [553, 261] on div "1429 - EMILIA ROSA DA CONCEICAO Endereço: R FELIX LAUREANO PIRES 202 Bairro: CE…" at bounding box center [431, 195] width 862 height 390
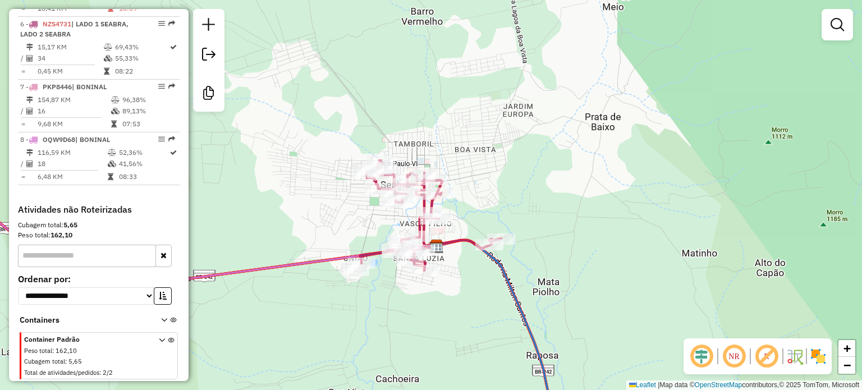
drag, startPoint x: 481, startPoint y: 280, endPoint x: 510, endPoint y: 270, distance: 31.6
click at [510, 270] on div "Janela de atendimento Grade de atendimento Capacidade Transportadoras Veículos …" at bounding box center [431, 195] width 862 height 390
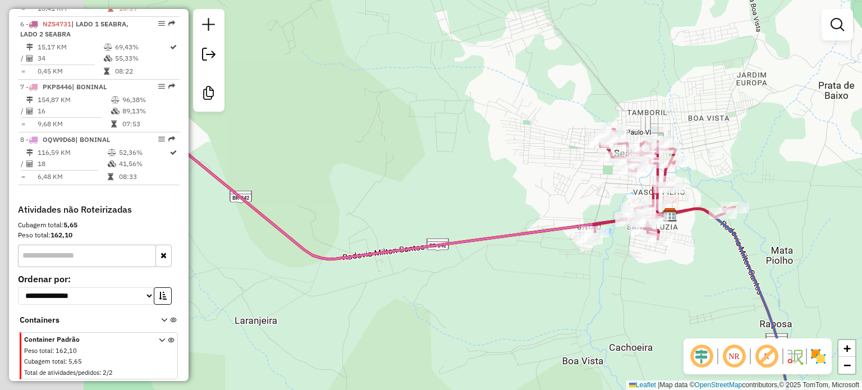
drag, startPoint x: 442, startPoint y: 296, endPoint x: 646, endPoint y: 276, distance: 204.9
click at [646, 276] on div "Janela de atendimento Grade de atendimento Capacidade Transportadoras Veículos …" at bounding box center [431, 195] width 862 height 390
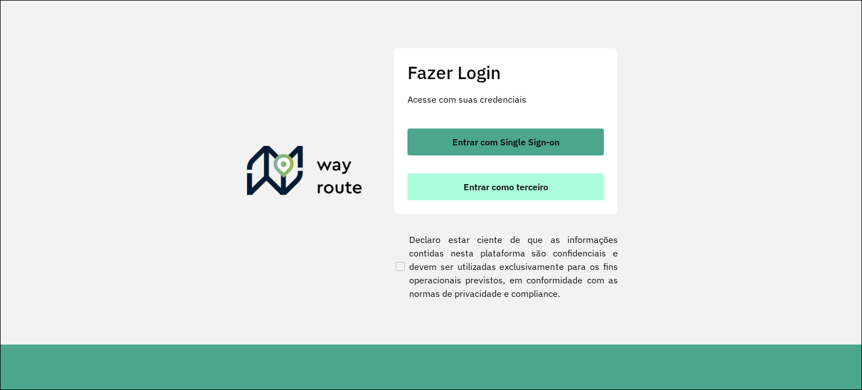
click at [460, 188] on button "Entrar como terceiro" at bounding box center [506, 187] width 197 height 27
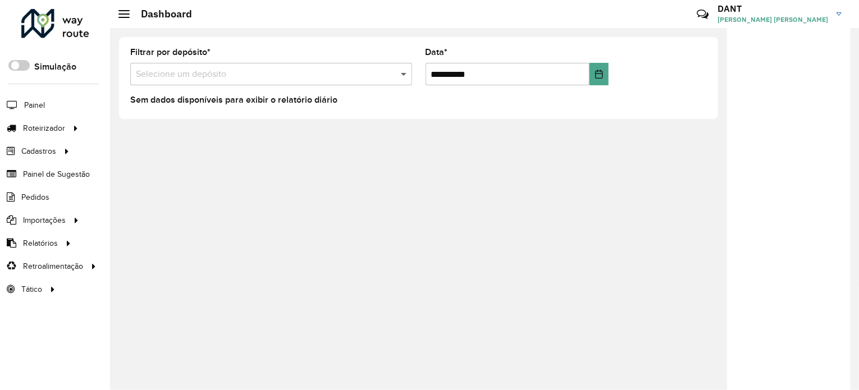
click at [400, 70] on span at bounding box center [405, 73] width 14 height 13
